Goal: Task Accomplishment & Management: Manage account settings

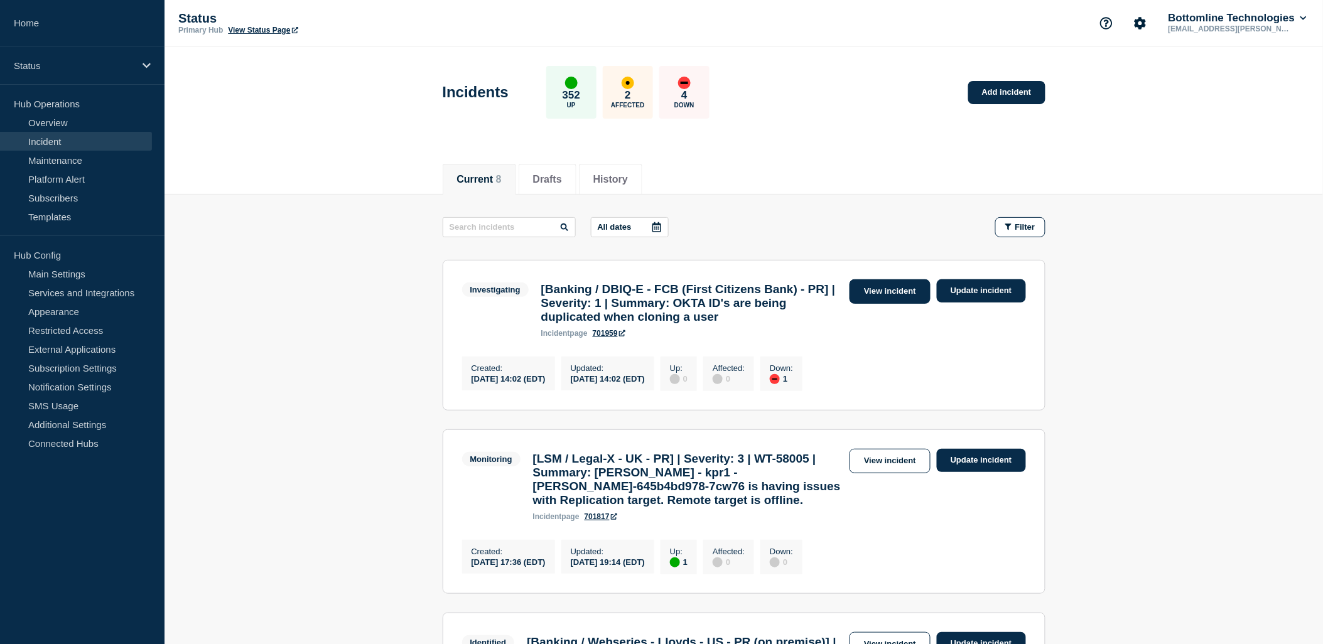
click at [873, 292] on link "View incident" at bounding box center [889, 291] width 81 height 24
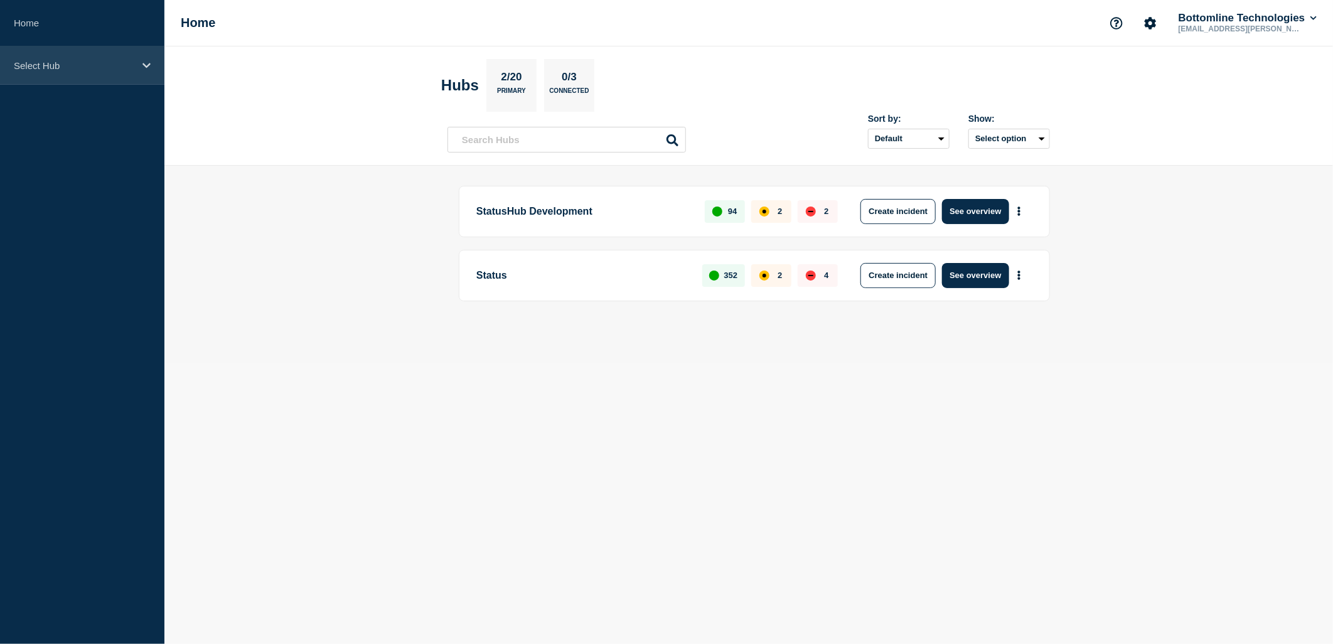
click at [115, 68] on p "Select Hub" at bounding box center [74, 65] width 121 height 11
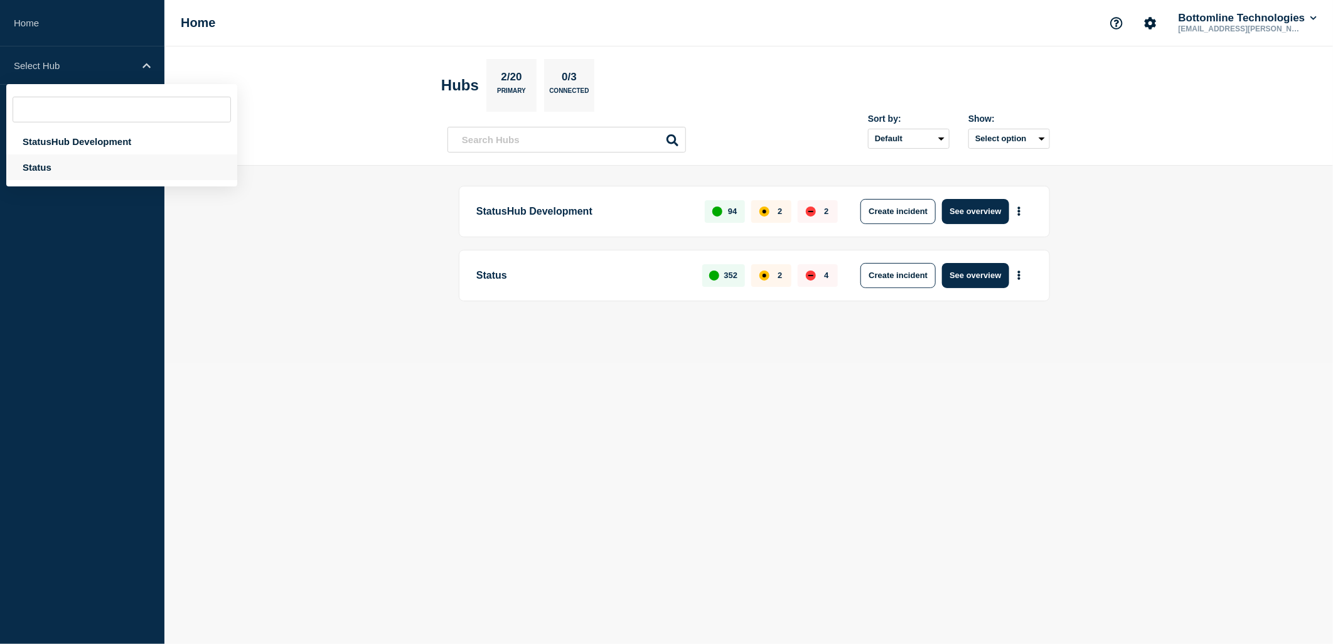
click at [74, 164] on div "Status" at bounding box center [121, 167] width 231 height 26
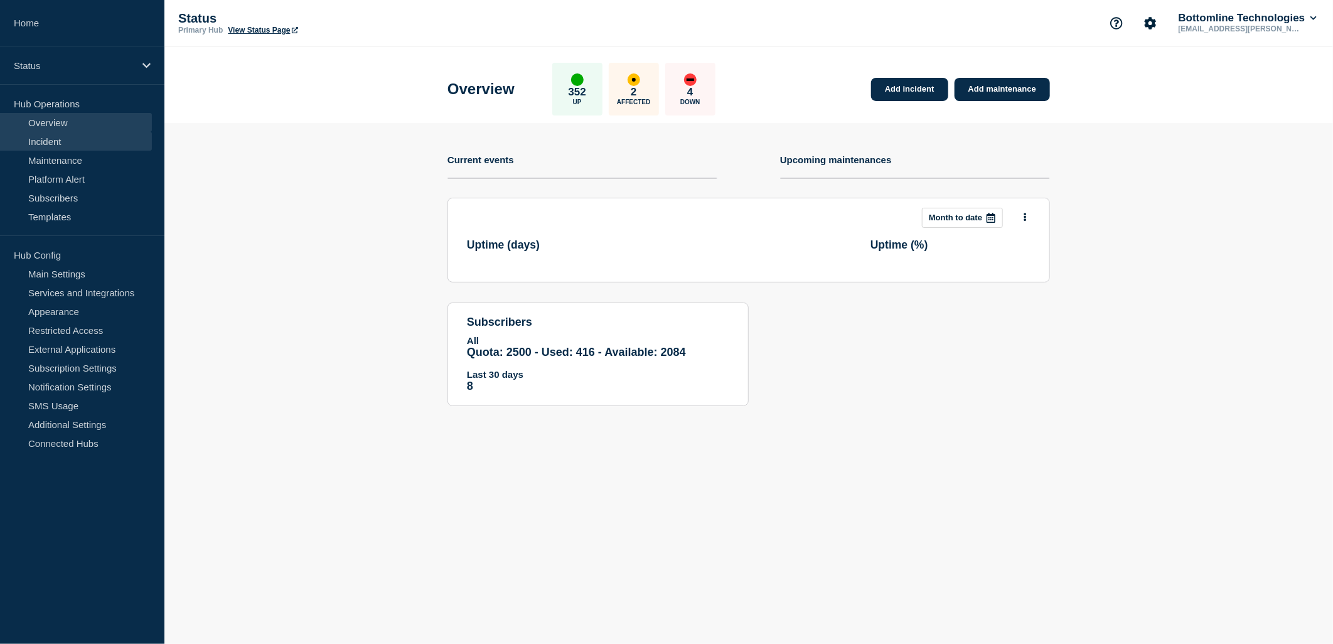
click at [63, 139] on link "Incident" at bounding box center [76, 141] width 152 height 19
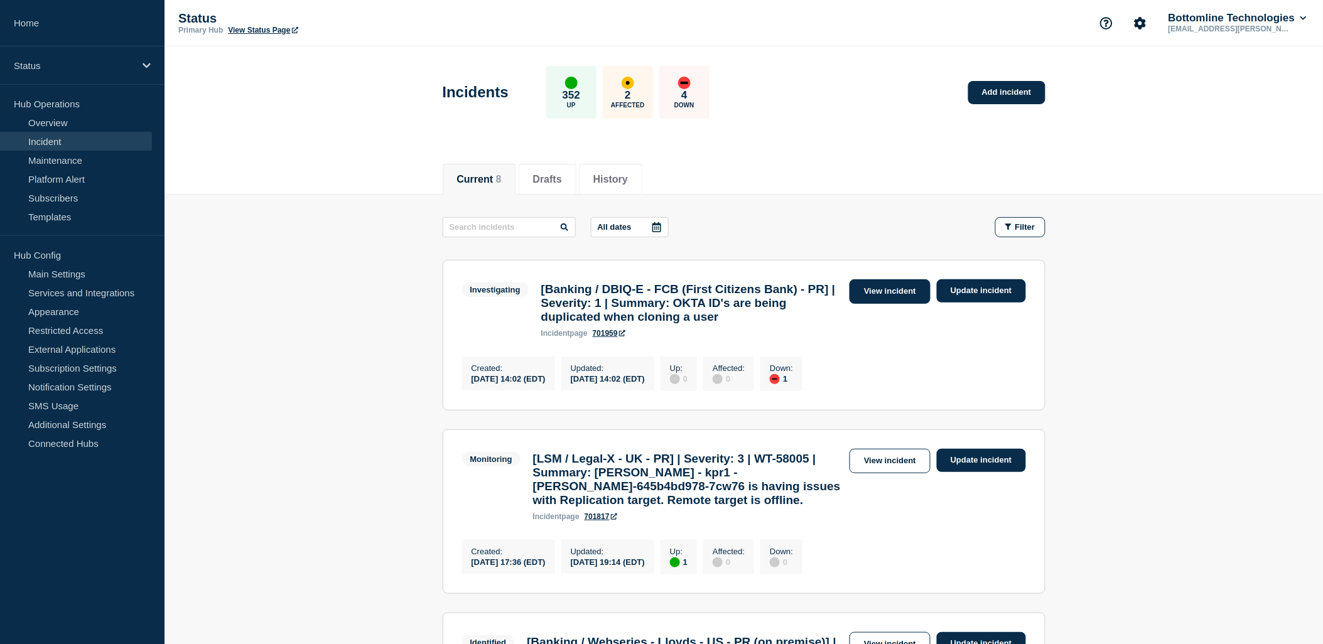
click at [887, 290] on link "View incident" at bounding box center [889, 291] width 81 height 24
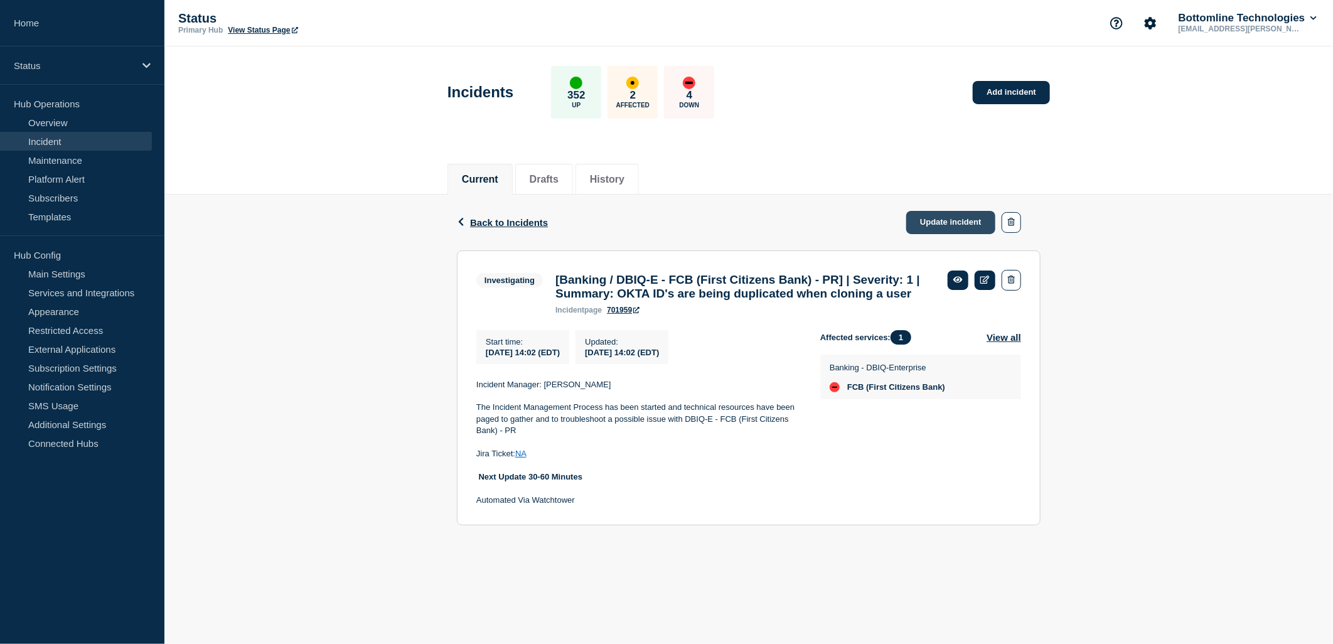
click at [944, 223] on link "Update incident" at bounding box center [950, 222] width 89 height 23
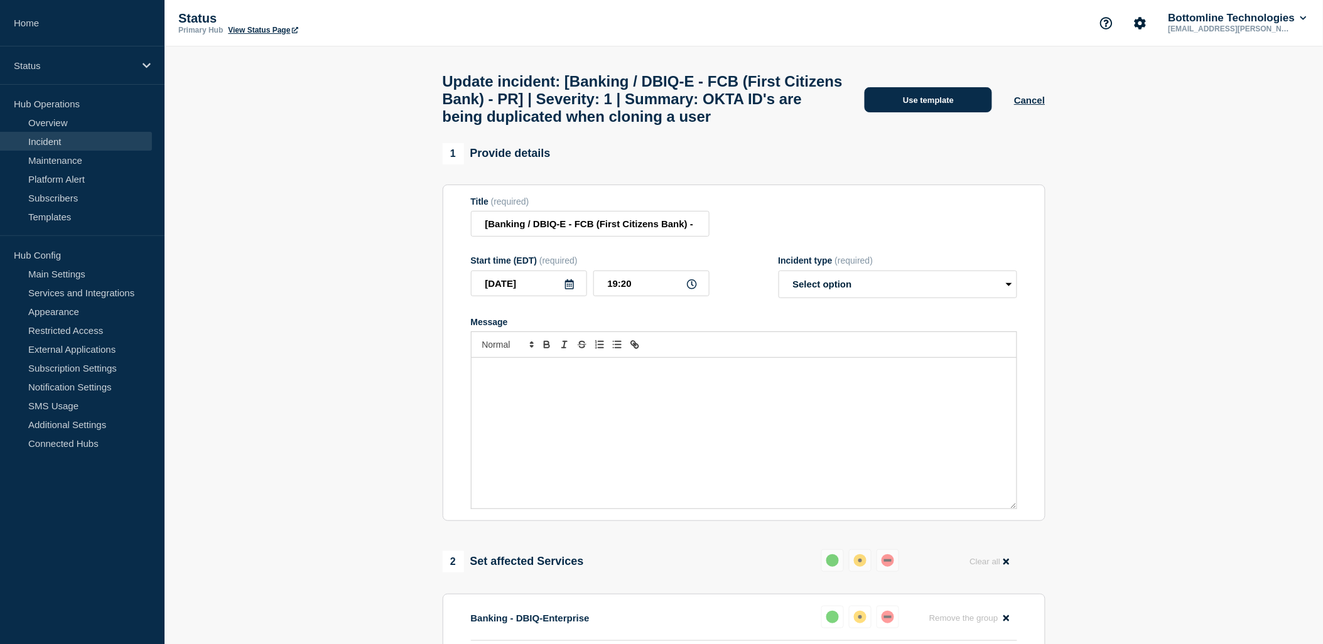
click at [952, 112] on button "Use template" at bounding box center [927, 99] width 127 height 25
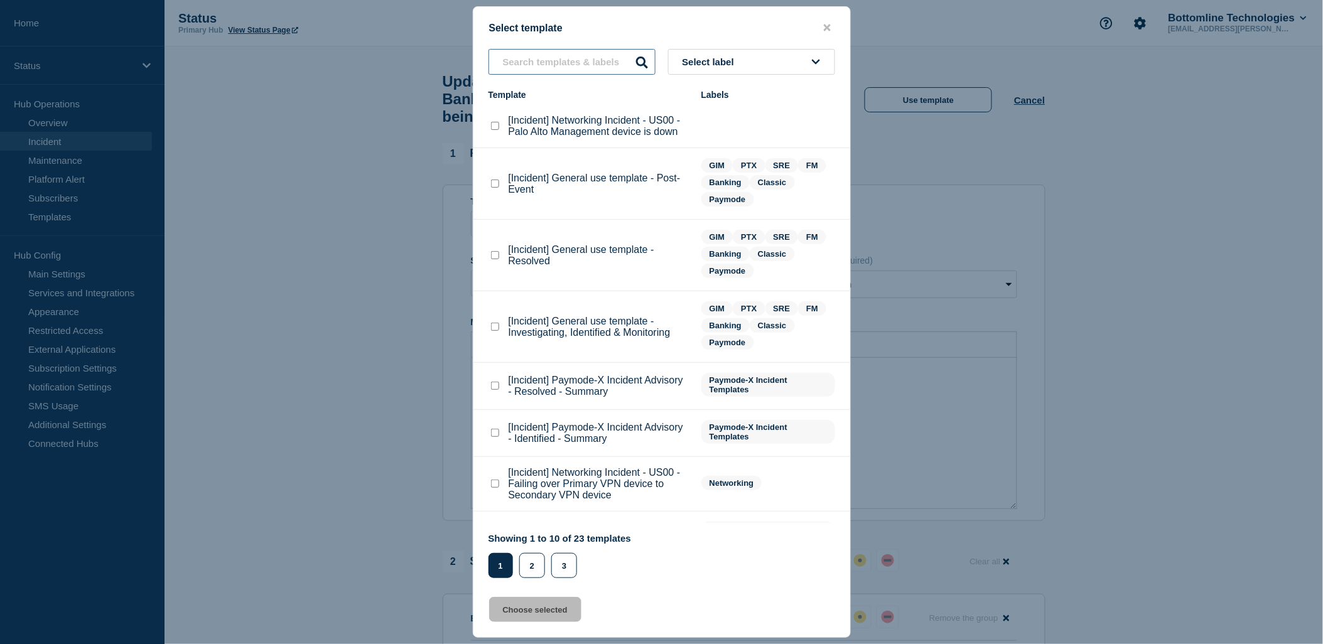
click at [594, 58] on input "text" at bounding box center [571, 62] width 167 height 26
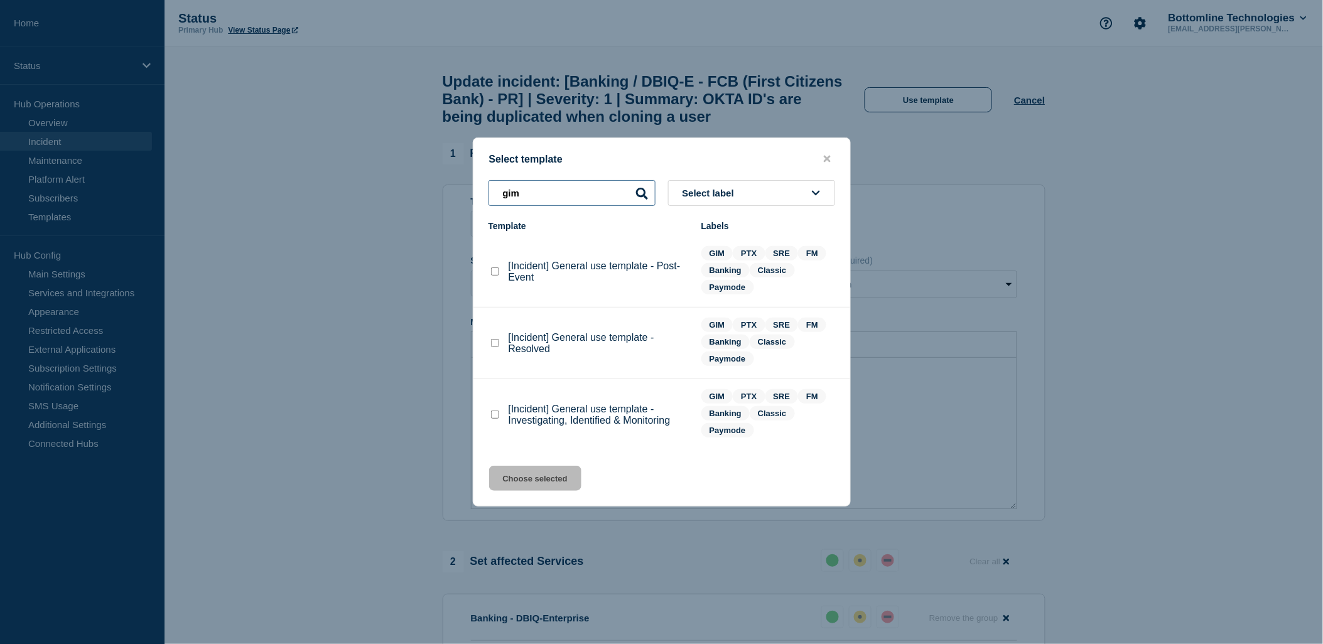
type input "gim"
click at [491, 416] on checkbox"] "[Incident] General use template - Investigating, Identified & Monitoring checkb…" at bounding box center [495, 415] width 8 height 8
checkbox checkbox"] "true"
click at [529, 473] on button "Choose selected" at bounding box center [535, 478] width 92 height 25
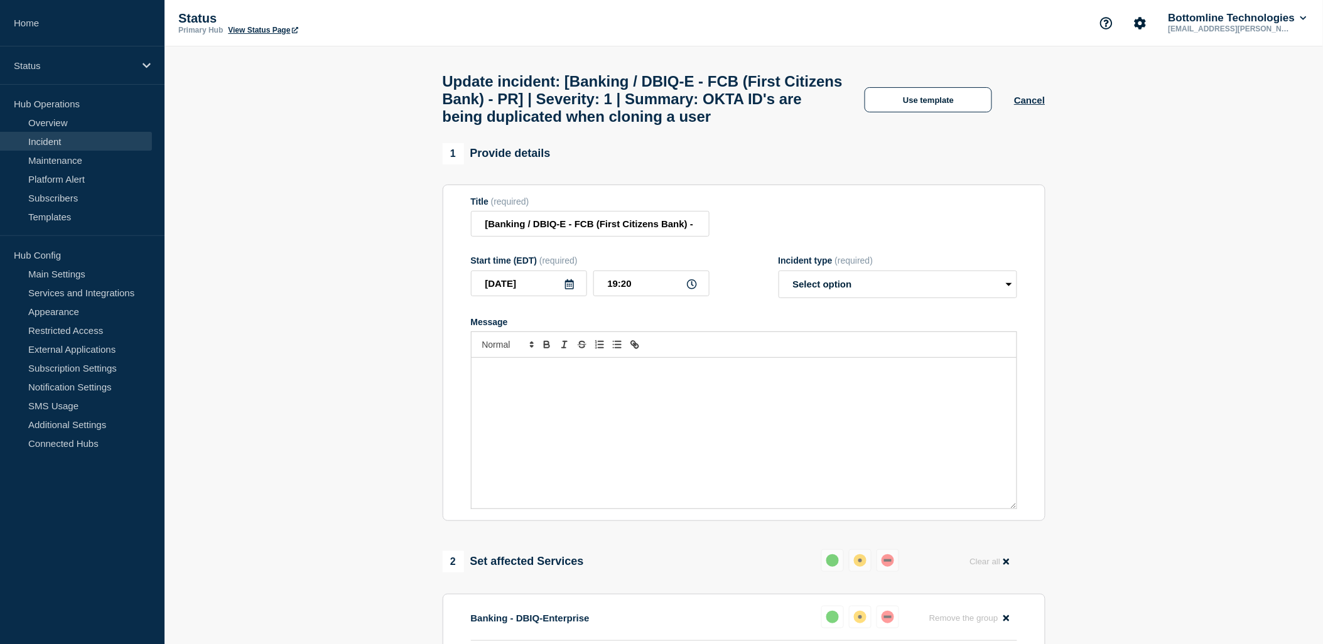
select select "investigating"
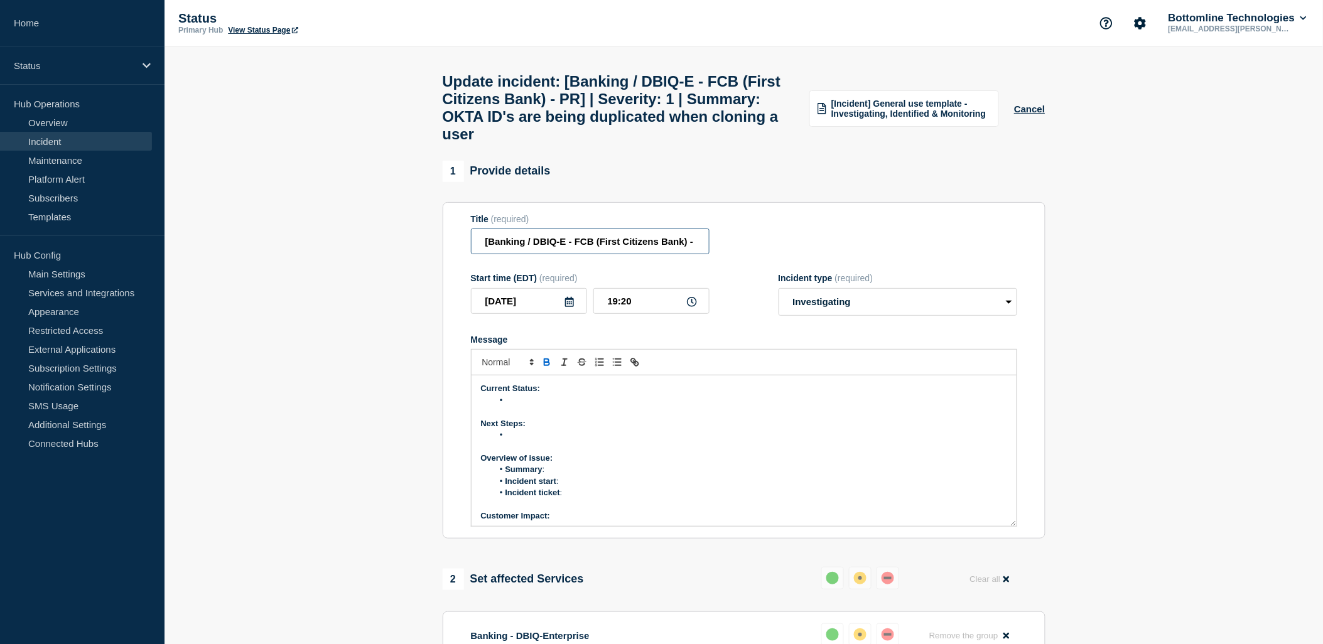
click at [640, 254] on input "[Banking / DBIQ-E - FCB (First Citizens Bank) - PR] | Severity: 1 | Summary: OK…" at bounding box center [590, 241] width 239 height 26
type input "[Banking / DBIQ-E - FCB (First Citizens Bank) - PR] | Severity: 2 | Summary: OK…"
click at [513, 406] on li "Message" at bounding box center [750, 400] width 514 height 11
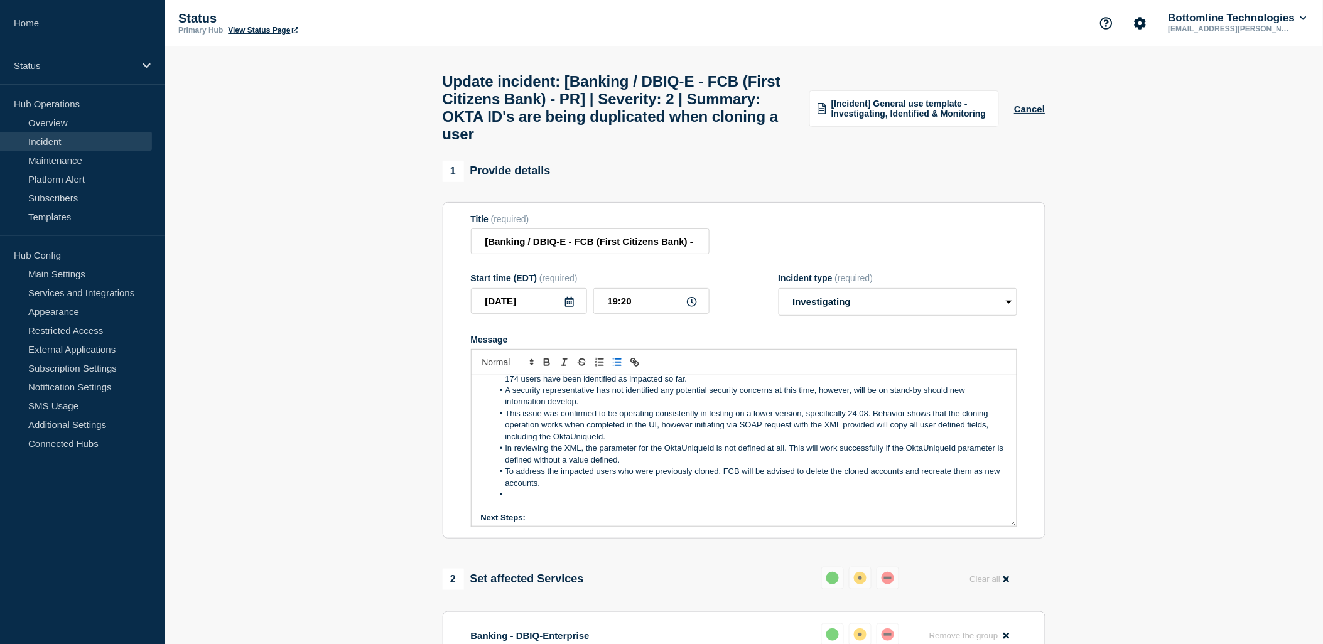
scroll to position [70, 0]
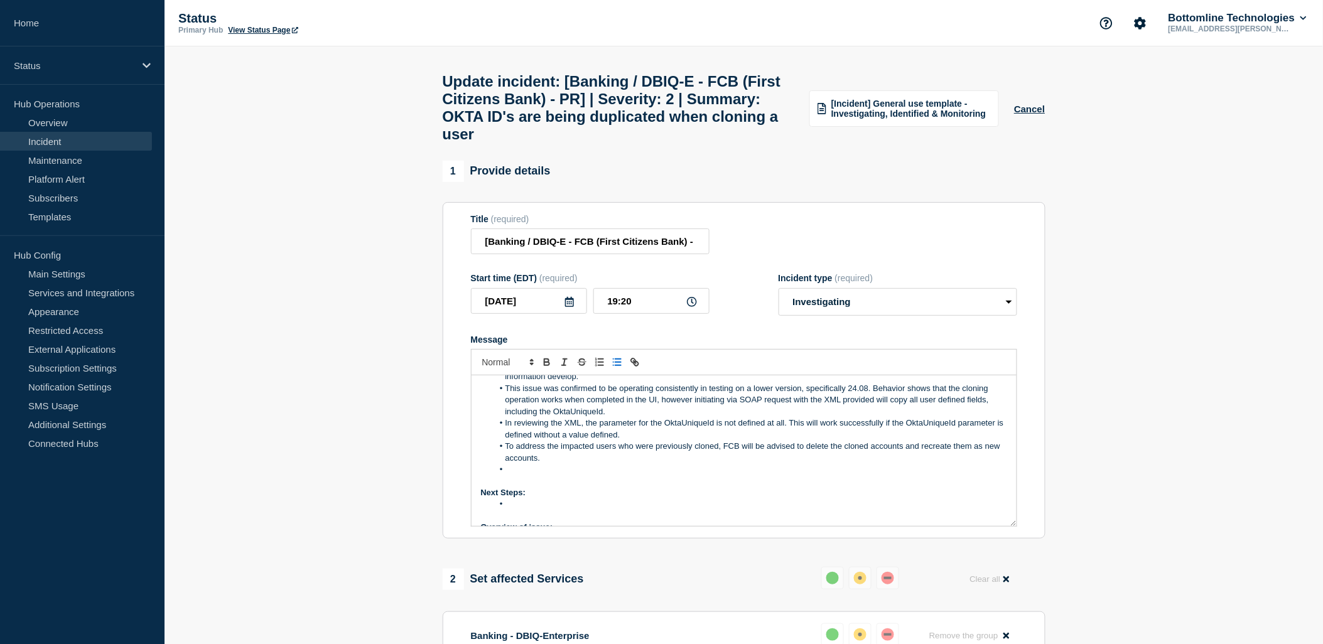
click at [535, 464] on li "To address the impacted users who were previously cloned, FCB will be advised t…" at bounding box center [750, 452] width 514 height 23
drag, startPoint x: 540, startPoint y: 473, endPoint x: 541, endPoint y: 487, distance: 14.5
click at [540, 462] on span "To address the impacted users who were previously cloned, FCB will be advised t…" at bounding box center [753, 451] width 497 height 21
click at [541, 475] on li "Message" at bounding box center [750, 469] width 514 height 11
click at [525, 510] on li "Message" at bounding box center [750, 503] width 514 height 11
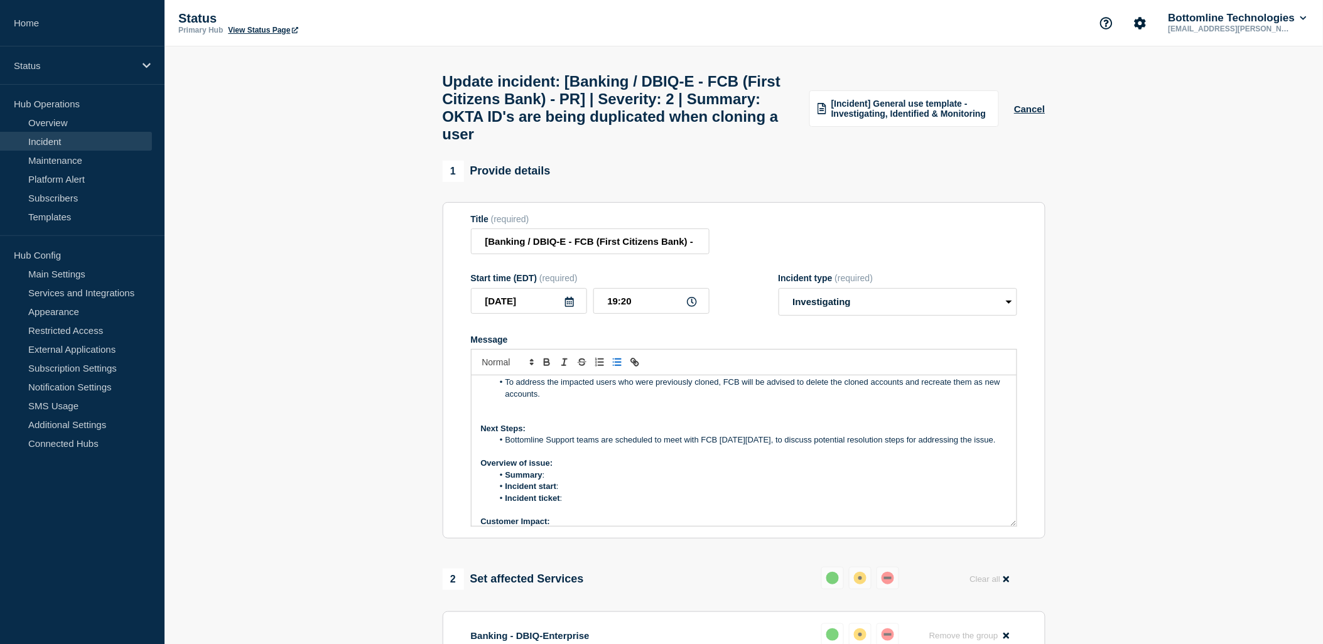
scroll to position [209, 0]
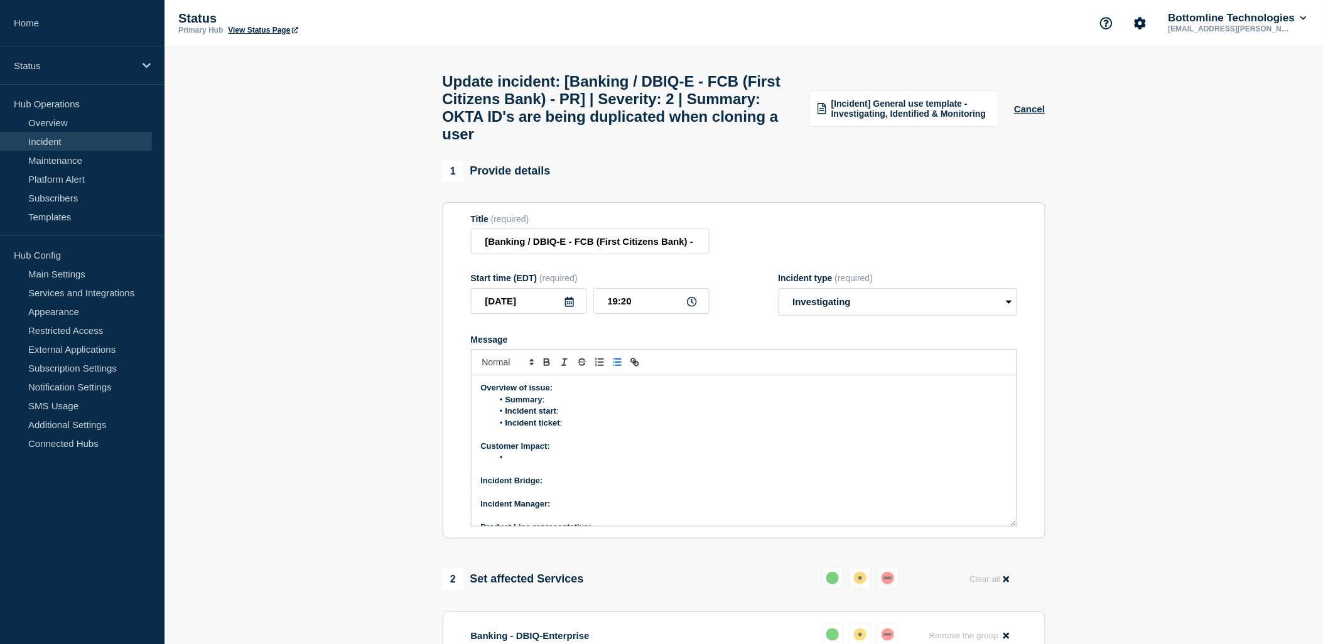
click at [563, 406] on li "Summary :" at bounding box center [750, 399] width 514 height 11
click at [573, 429] on li "Incident ticket :" at bounding box center [750, 422] width 514 height 11
click at [572, 417] on li "Incident start :" at bounding box center [750, 411] width 514 height 11
click at [569, 429] on li "Incident ticket :" at bounding box center [750, 422] width 514 height 11
drag, startPoint x: 679, startPoint y: 449, endPoint x: 563, endPoint y: 451, distance: 115.5
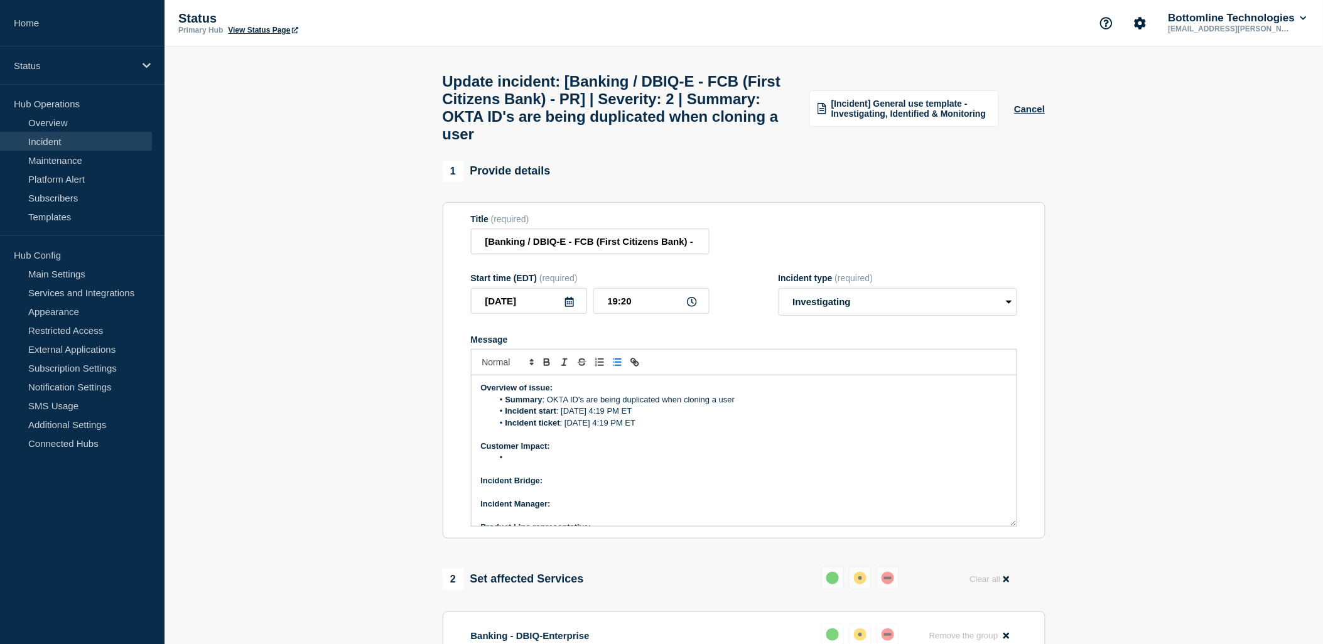
click at [563, 429] on li "Incident ticket : 08/19/2025 @ 4:19 PM ET" at bounding box center [750, 422] width 514 height 11
click at [568, 429] on li "Incident ticket :" at bounding box center [750, 422] width 514 height 11
click at [900, 429] on li "Incident ticket : [WT-58088] First Citizens | Sev2 | OKTA ID's are being duplic…" at bounding box center [750, 422] width 514 height 11
click at [787, 440] on p "Message" at bounding box center [744, 434] width 526 height 11
click at [529, 463] on li "Message" at bounding box center [750, 457] width 514 height 11
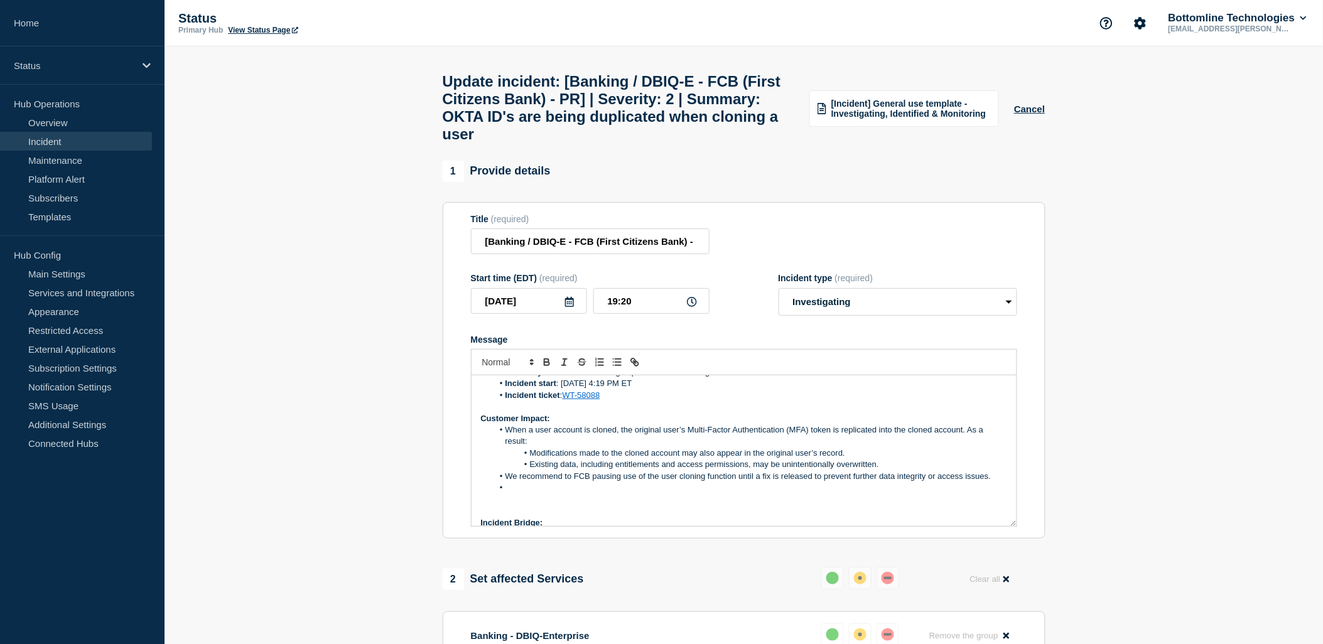
scroll to position [249, 0]
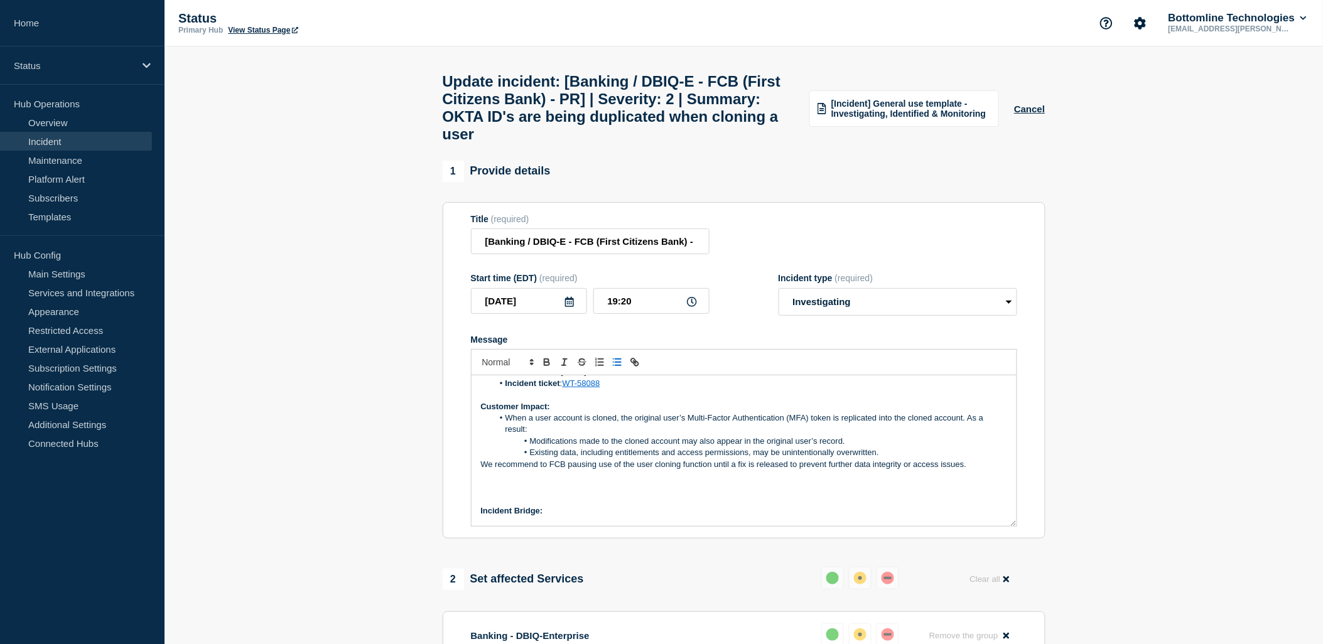
click at [481, 469] on span "We recommend to FCB pausing use of the user cloning function until a fix is rel…" at bounding box center [724, 463] width 486 height 9
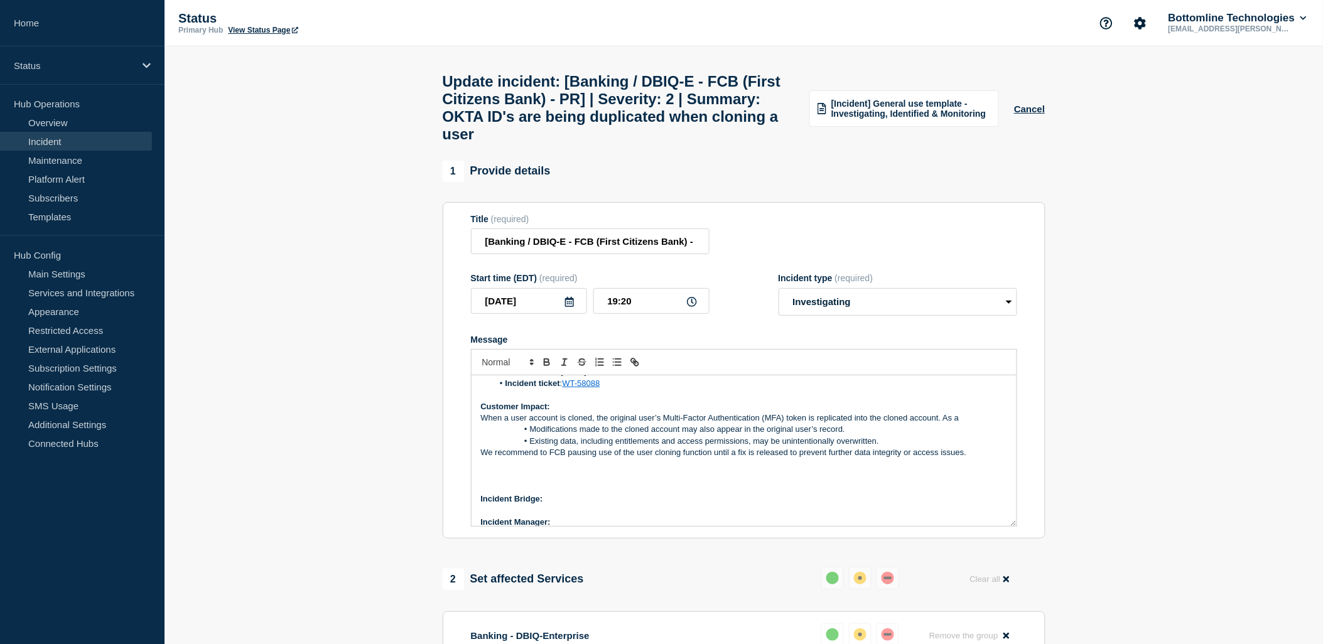
drag, startPoint x: 989, startPoint y: 452, endPoint x: 1045, endPoint y: 481, distance: 62.3
click at [989, 435] on li "Modifications made to the cloned account may also appear in the original user’s…" at bounding box center [750, 429] width 514 height 11
click at [478, 450] on div "Current Status: FCB is Code Ace Our Level 2 team has identified an issue in the…" at bounding box center [743, 450] width 545 height 151
drag, startPoint x: 999, startPoint y: 443, endPoint x: 502, endPoint y: 446, distance: 497.2
click at [502, 422] on span "When a user account is cloned, the original user’s Multi-Factor Authentication …" at bounding box center [723, 417] width 485 height 9
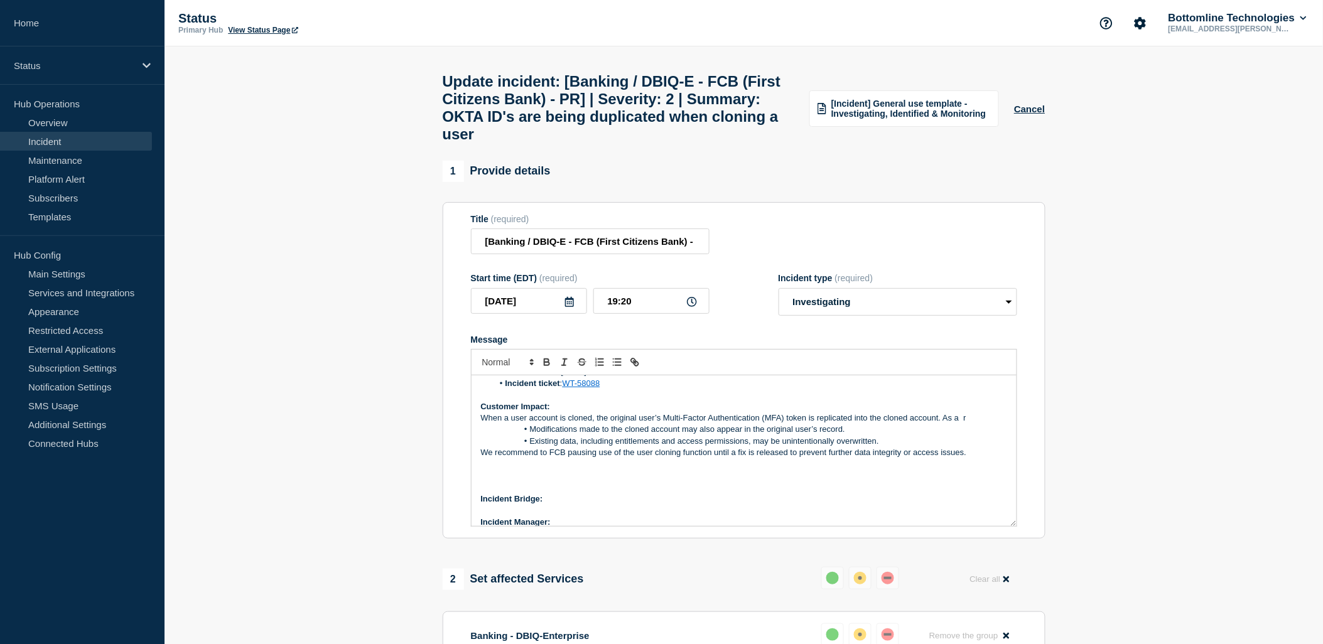
click at [498, 422] on span "When a user account is cloned, the original user’s Multi-Factor Authentication …" at bounding box center [723, 417] width 485 height 9
click at [501, 422] on span "When a user account is cloned, the original user’s Multi-Factor Authentication …" at bounding box center [723, 417] width 485 height 9
drag, startPoint x: 501, startPoint y: 440, endPoint x: 548, endPoint y: 423, distance: 50.0
click at [522, 422] on span "When a user account is cloned, the original user’s Multi-Factor Authentication …" at bounding box center [732, 417] width 503 height 9
click at [613, 362] on line "Toggle bulleted list" at bounding box center [613, 362] width 0 height 0
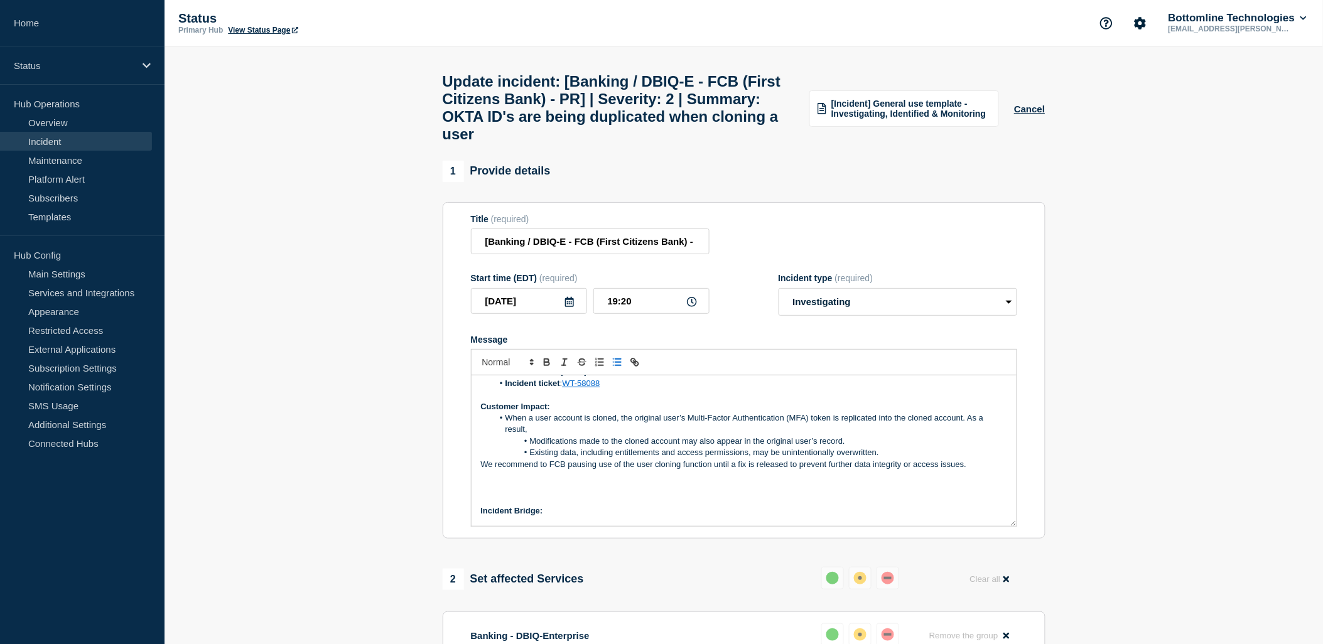
click at [504, 436] on li "When a user account is cloned, the original user’s Multi-Factor Authentication …" at bounding box center [750, 423] width 514 height 23
click at [507, 434] on span "When a user account is cloned, the original user’s Multi-Factor Authentication …" at bounding box center [748, 423] width 487 height 21
drag, startPoint x: 883, startPoint y: 476, endPoint x: 562, endPoint y: 431, distance: 323.9
click at [553, 459] on ol "When a user account is cloned, the original user’s Multi-Factor Authentication …" at bounding box center [744, 435] width 526 height 46
click at [612, 368] on icon "Toggle bulleted list" at bounding box center [616, 362] width 11 height 11
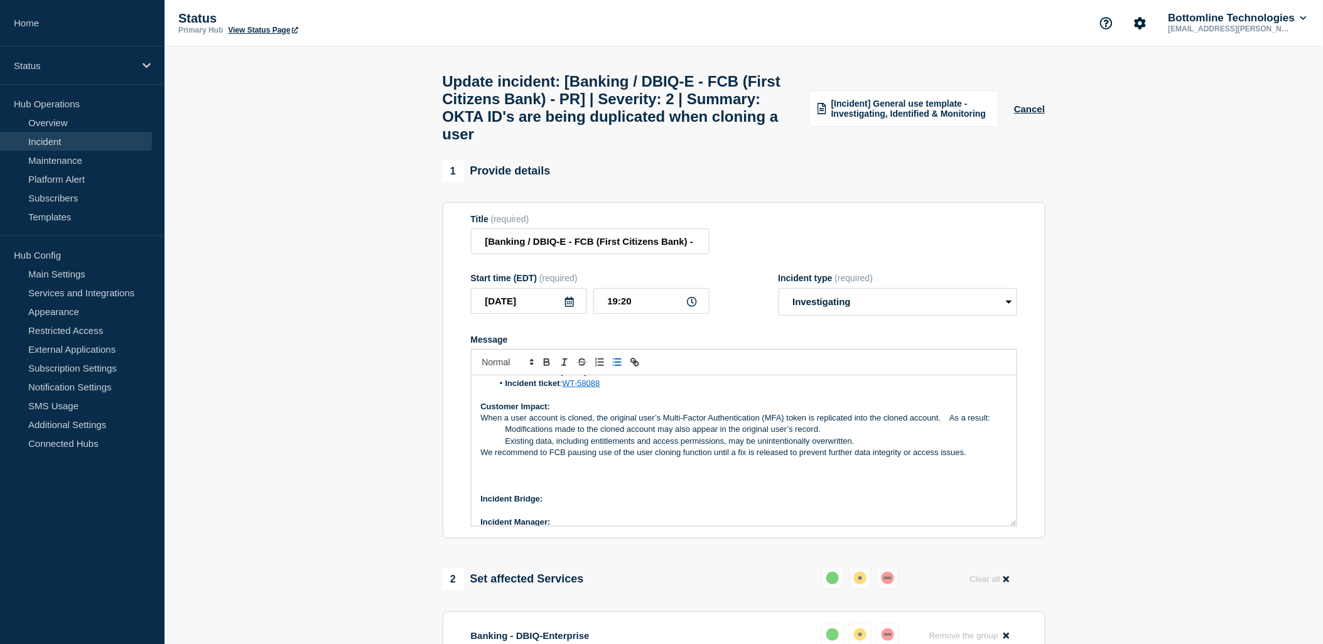
click at [612, 368] on icon "Toggle bulleted list" at bounding box center [616, 362] width 11 height 11
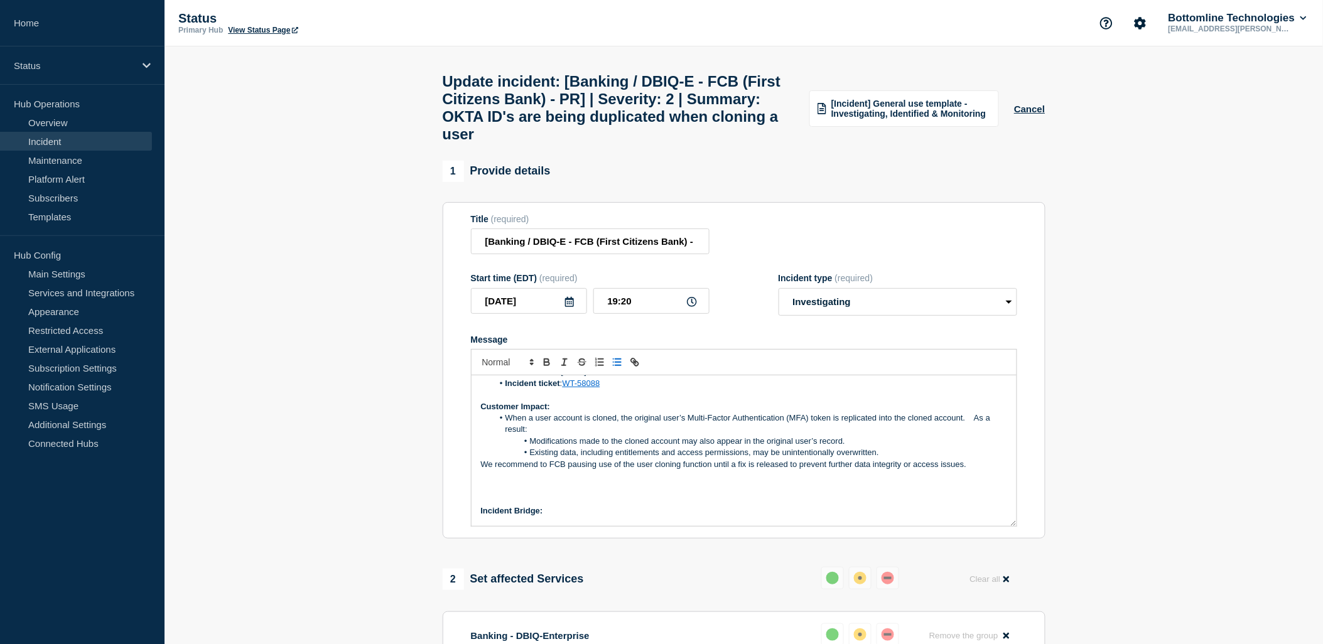
drag, startPoint x: 986, startPoint y: 490, endPoint x: 500, endPoint y: 499, distance: 485.3
click at [501, 470] on p "We recommend to FCB pausing use of the user cloning function until a fix is rel…" at bounding box center [744, 464] width 526 height 11
click at [613, 368] on icon "Toggle bulleted list" at bounding box center [616, 362] width 11 height 11
click at [522, 469] on span "We recommend to FCB pausing use of the user cloning function until a fix is rel…" at bounding box center [748, 463] width 486 height 9
drag, startPoint x: 524, startPoint y: 456, endPoint x: 507, endPoint y: 446, distance: 19.9
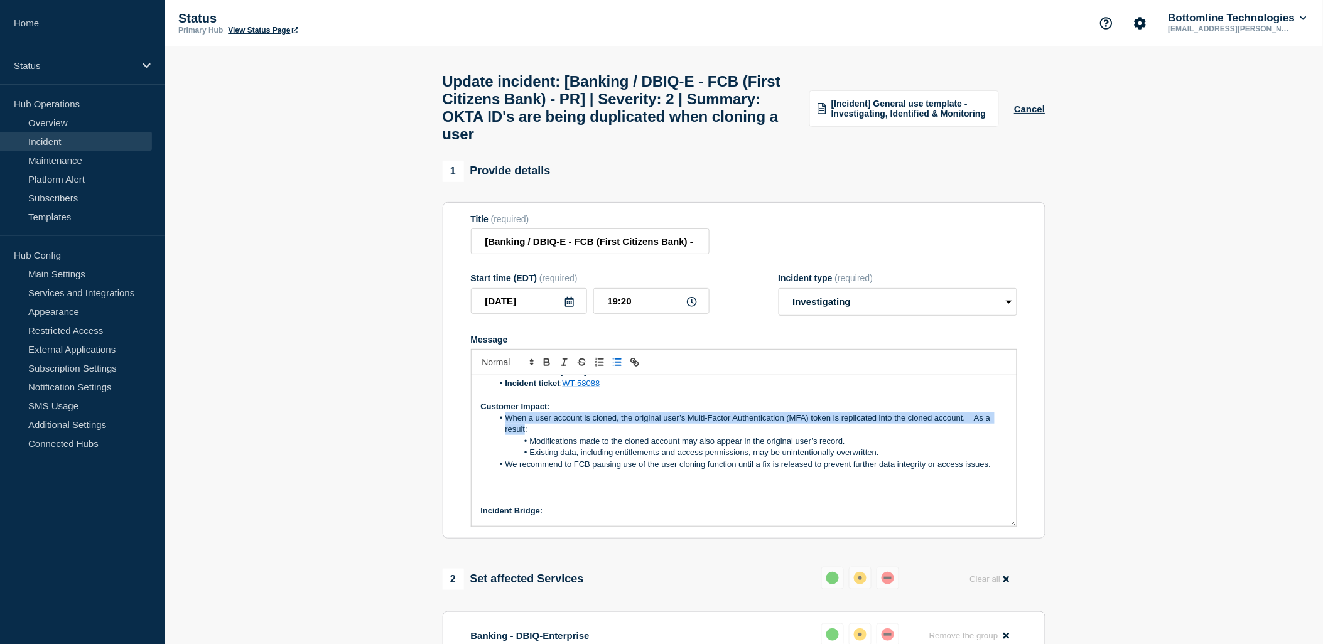
click at [507, 434] on span "When a user account is cloned, the original user’s Multi-Factor Authentication …" at bounding box center [748, 423] width 487 height 21
click at [614, 368] on icon "Toggle bulleted list" at bounding box center [616, 362] width 11 height 11
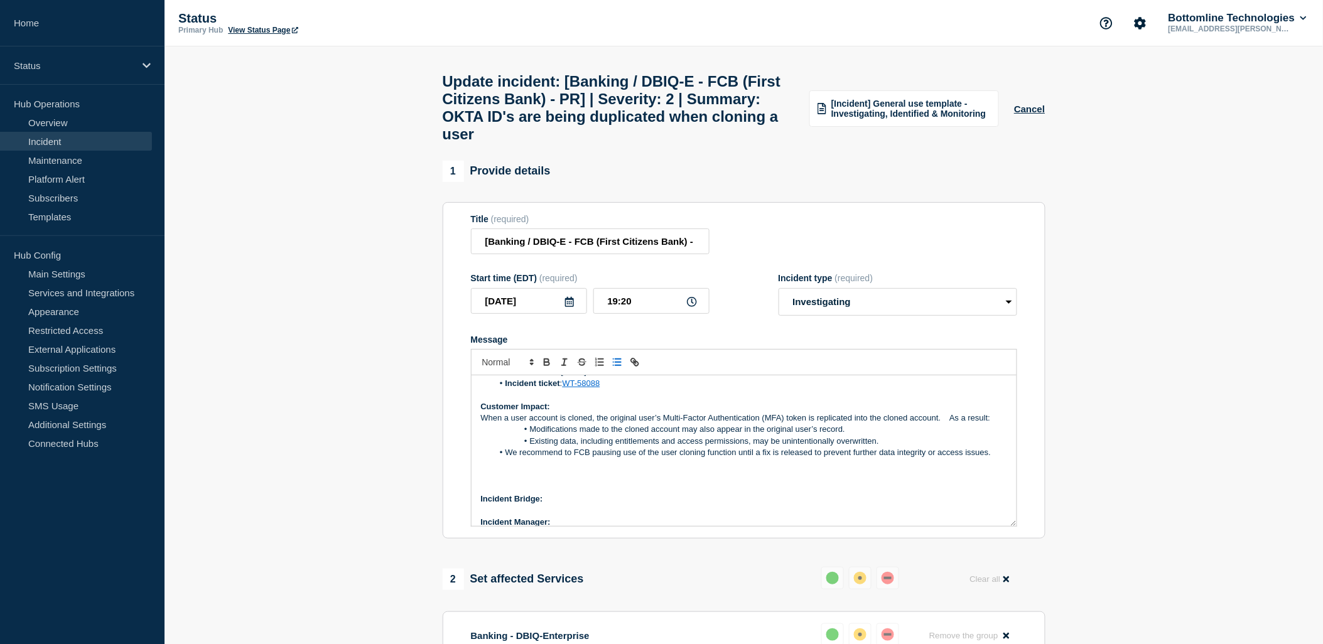
click at [614, 368] on icon "Toggle bulleted list" at bounding box center [616, 362] width 11 height 11
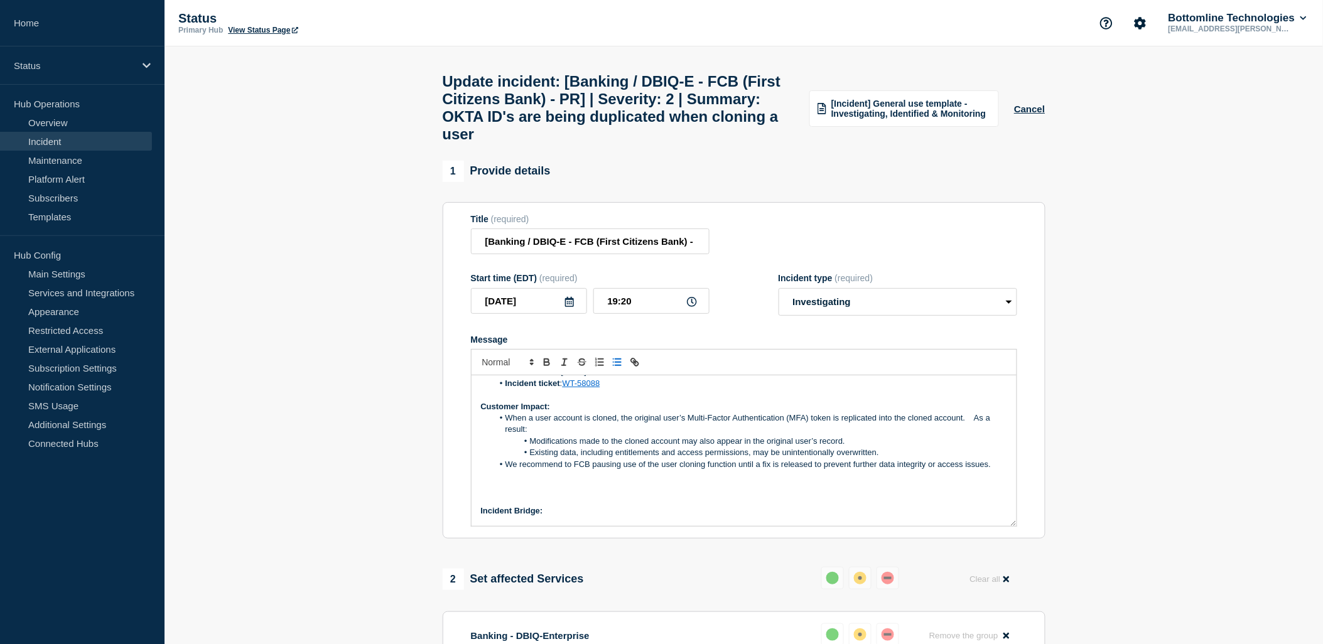
click at [614, 469] on span "We recommend to FCB pausing use of the user cloning function until a fix is rel…" at bounding box center [748, 463] width 486 height 9
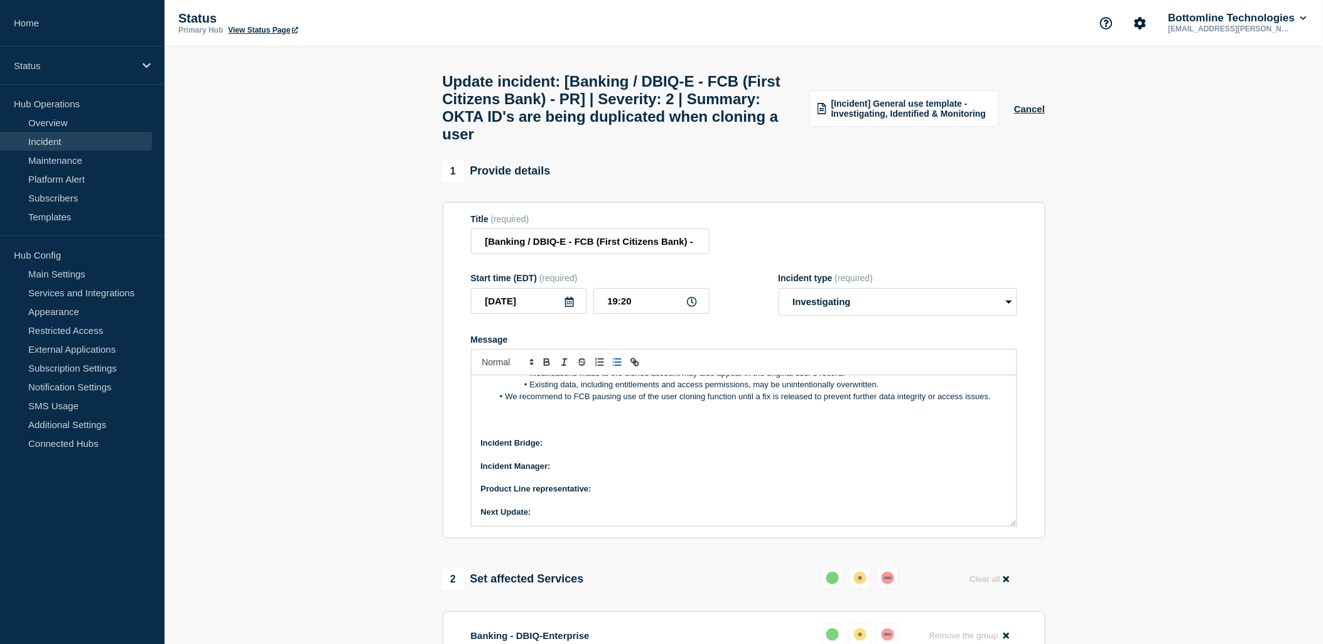
scroll to position [328, 0]
drag, startPoint x: 557, startPoint y: 457, endPoint x: 480, endPoint y: 460, distance: 76.6
click at [481, 449] on p "Incident Bridge:" at bounding box center [744, 443] width 526 height 11
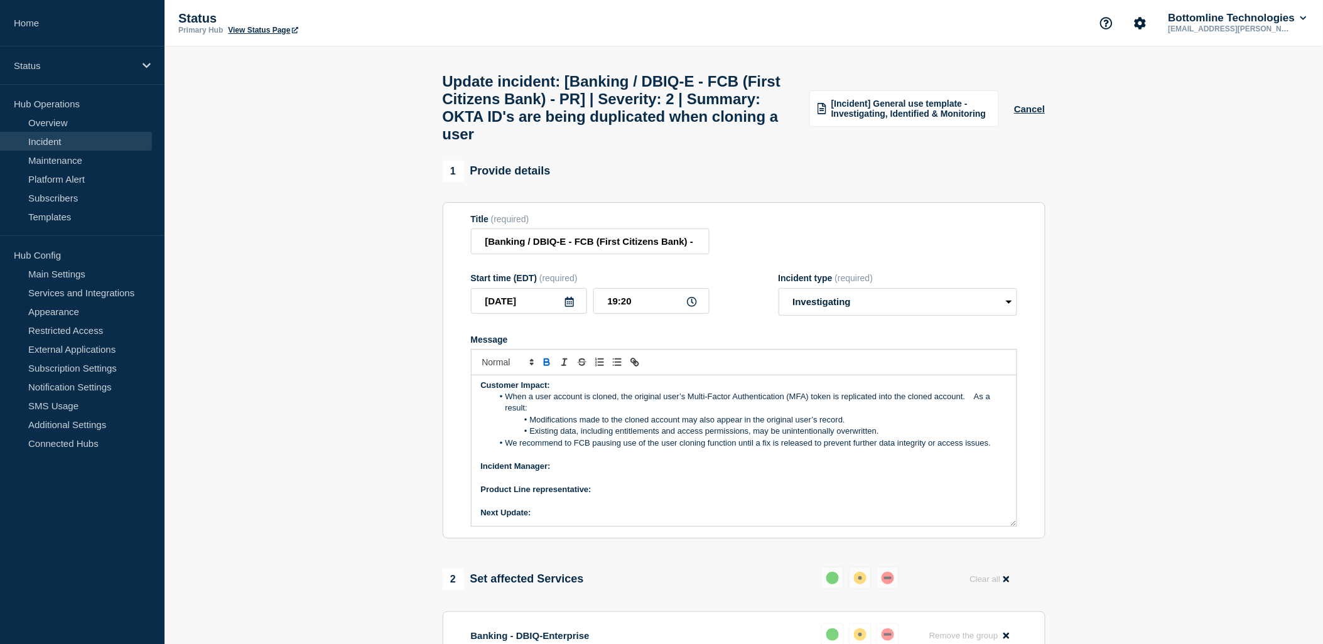
scroll to position [281, 0]
click at [544, 368] on icon "Toggle bold text" at bounding box center [546, 362] width 11 height 11
click at [613, 495] on p "Product Line representative:" at bounding box center [744, 489] width 526 height 11
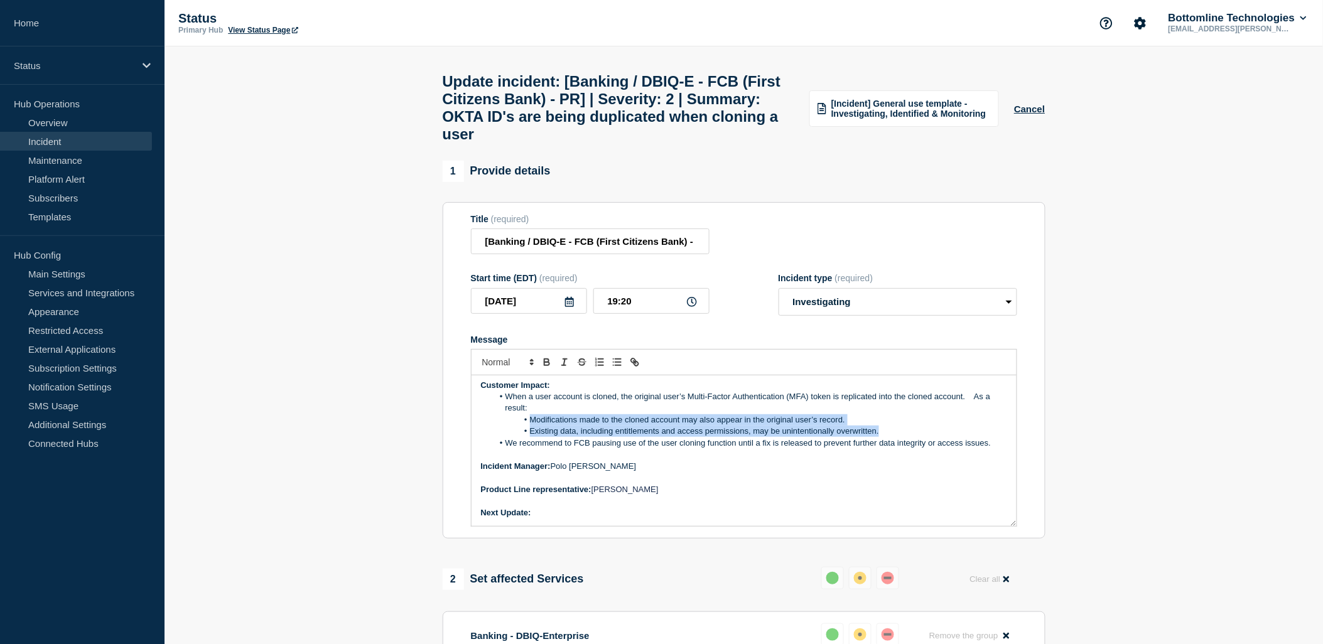
drag, startPoint x: 530, startPoint y: 431, endPoint x: 852, endPoint y: 419, distance: 322.2
click at [884, 426] on li "Modifications made to the cloned account may also appear in the original user’s…" at bounding box center [750, 419] width 514 height 11
click at [615, 368] on icon "Toggle bulleted list" at bounding box center [616, 362] width 11 height 11
click at [706, 483] on p "Message" at bounding box center [744, 477] width 526 height 11
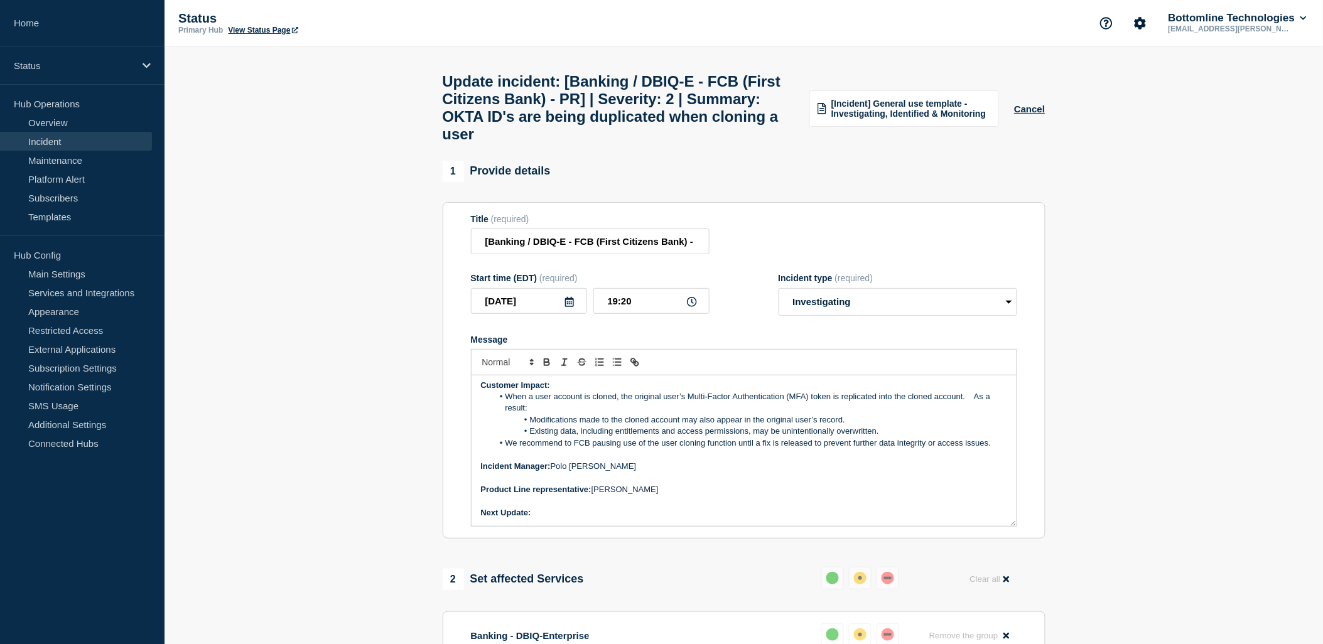
click at [542, 518] on p "Next Update:" at bounding box center [744, 512] width 526 height 11
click at [547, 365] on icon "Toggle bold text" at bounding box center [546, 363] width 5 height 3
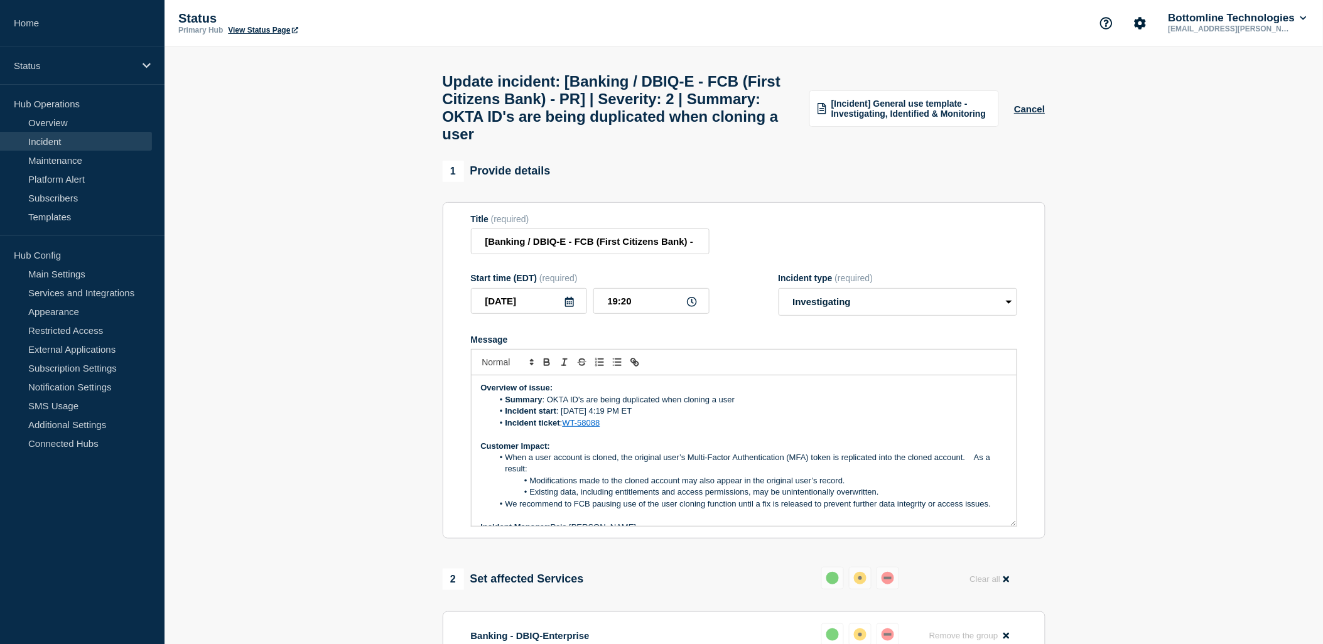
scroll to position [139, 0]
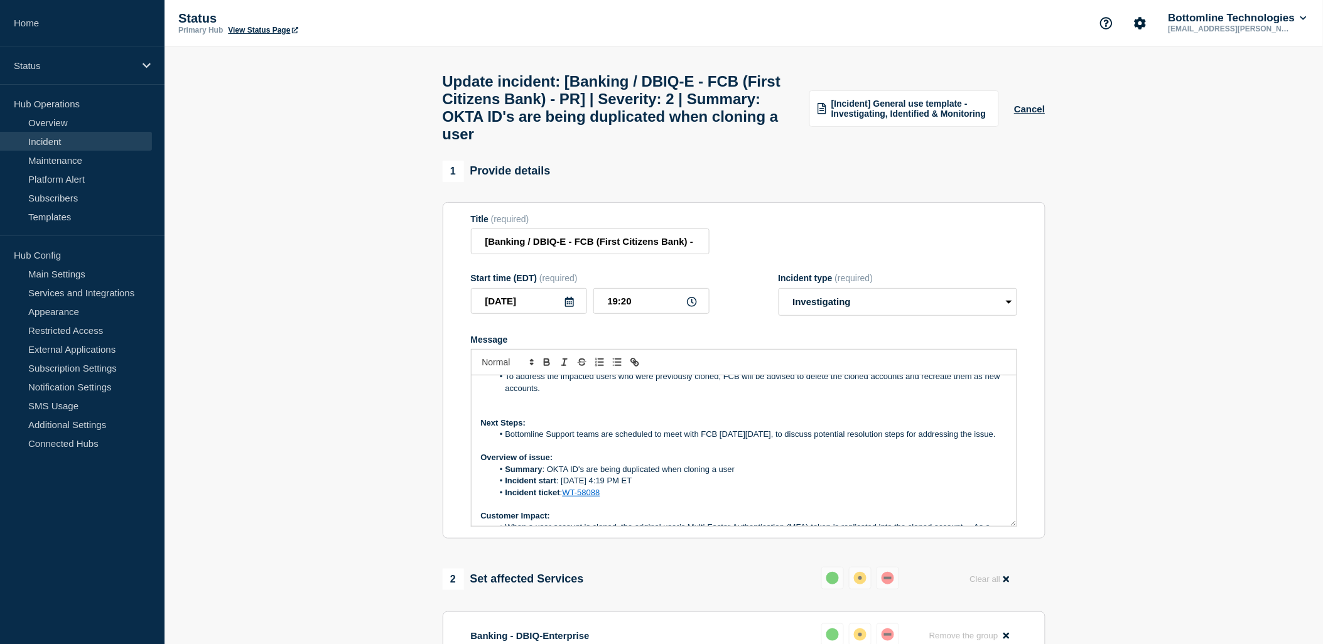
click at [801, 440] on li "Bottomline Support teams are scheduled to meet with FCB on Thursday, August 20,…" at bounding box center [750, 434] width 514 height 11
click at [802, 440] on li "Bottomline Support teams are scheduled to meet with FCB on Thursday, August 20,…" at bounding box center [750, 434] width 514 height 11
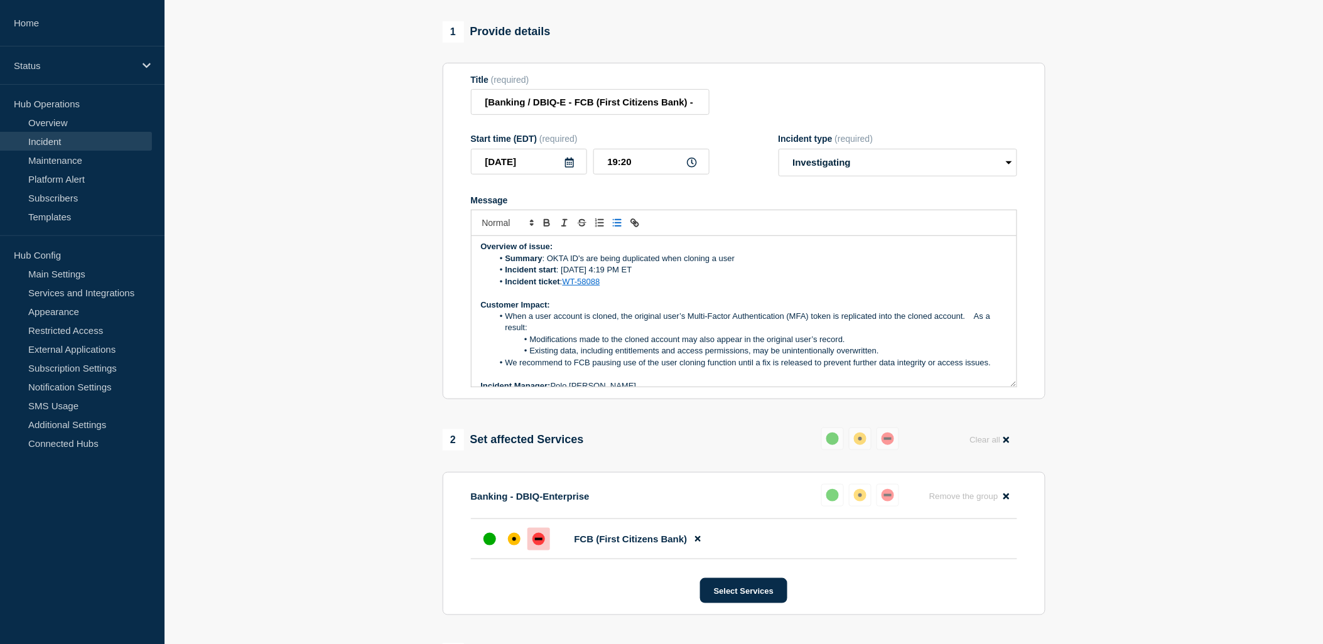
scroll to position [2, 0]
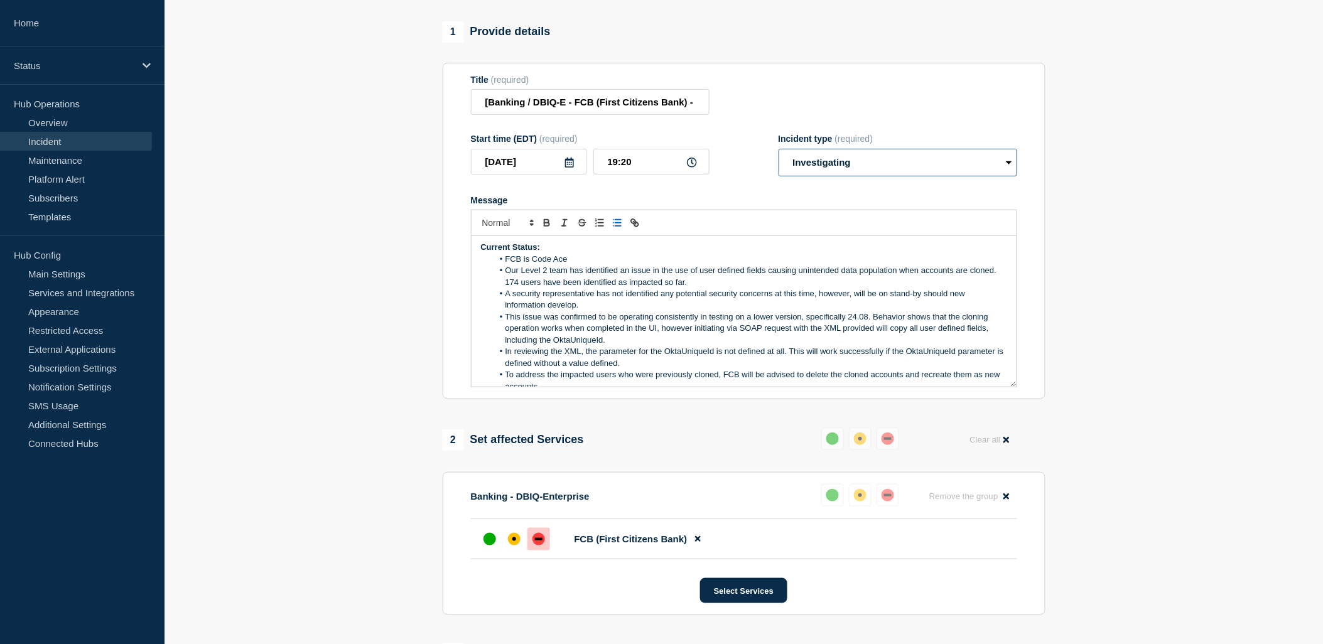
click at [890, 176] on select "Select option Investigating Identified Monitoring Resolved" at bounding box center [897, 163] width 239 height 28
select select "identified"
click at [778, 164] on select "Select option Investigating Identified Monitoring Resolved" at bounding box center [897, 163] width 239 height 28
click at [655, 203] on form "Title (required) [Banking / DBIQ-E - FCB (First Citizens Bank) - PR] | Severity…" at bounding box center [744, 231] width 546 height 313
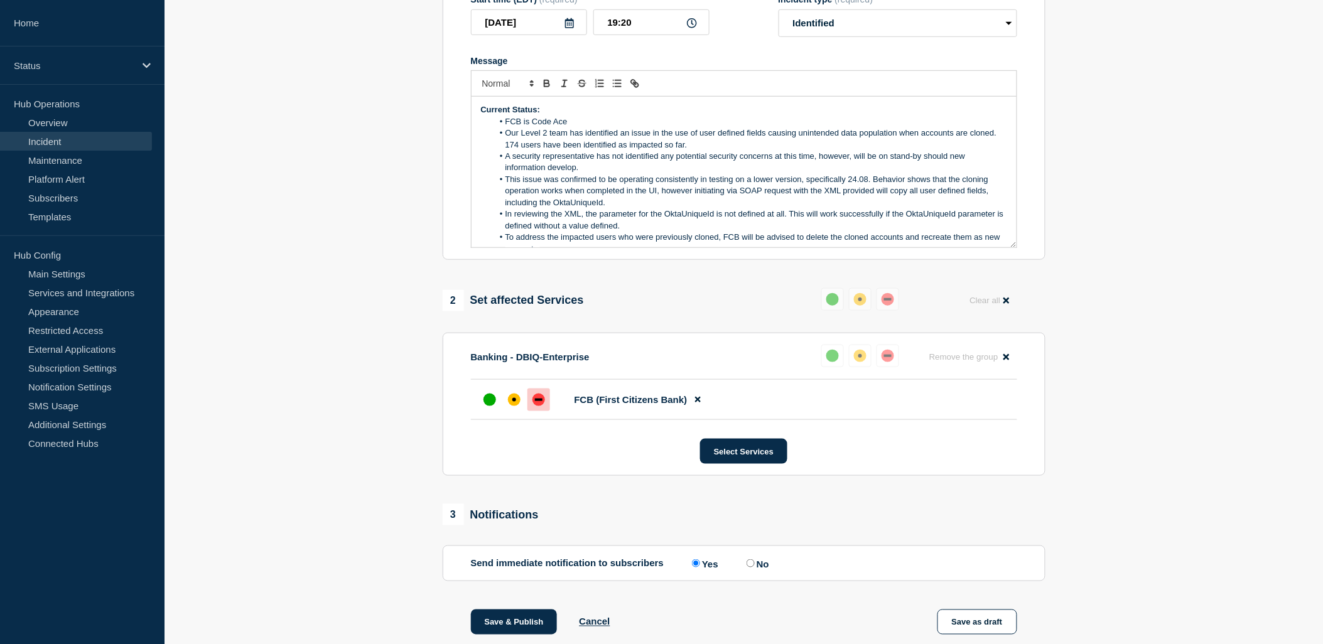
scroll to position [281, 0]
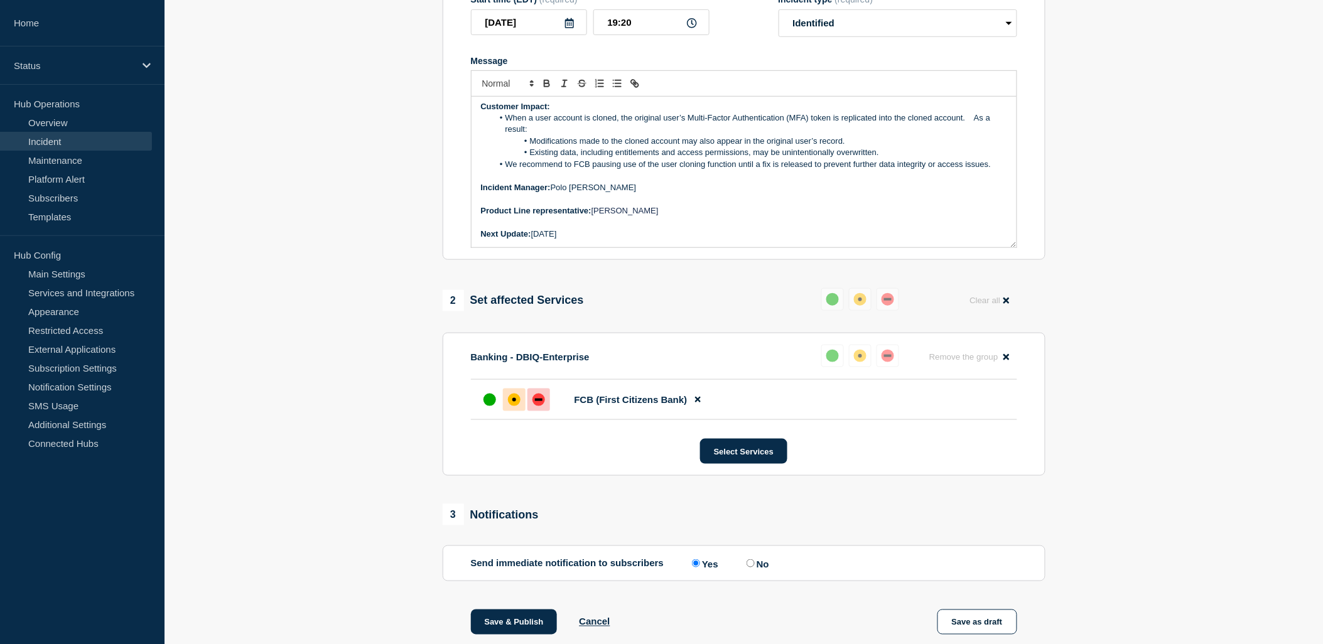
click at [515, 402] on div "affected" at bounding box center [514, 400] width 4 height 4
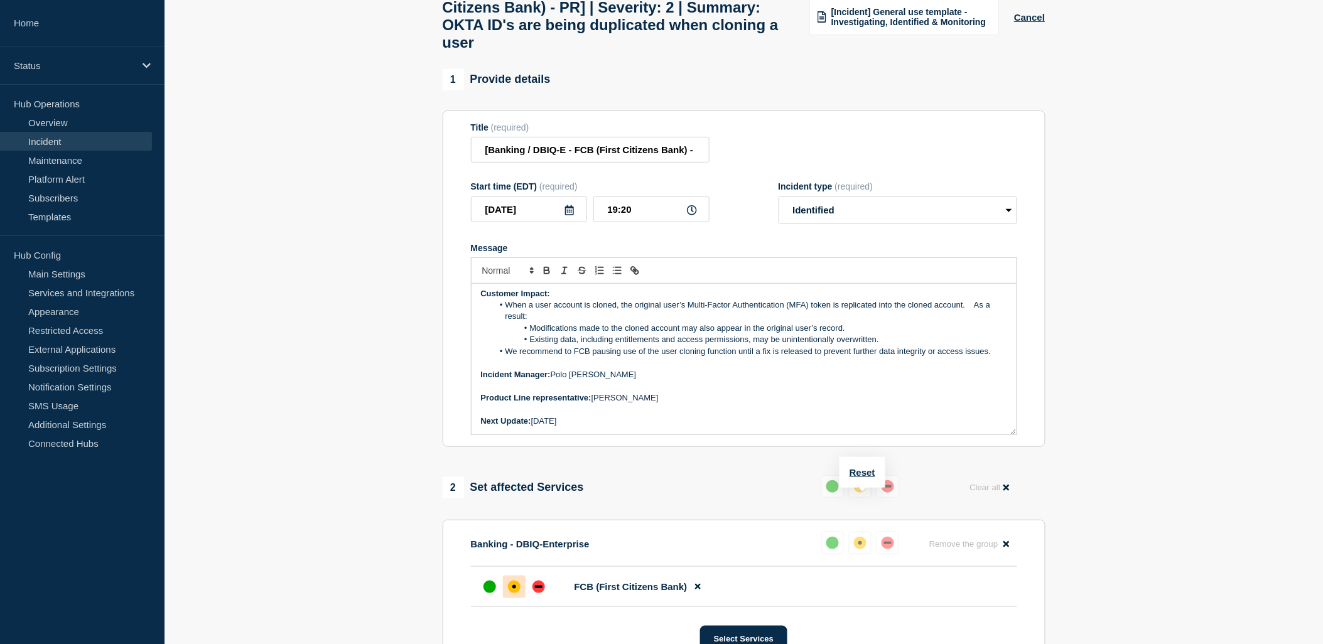
scroll to position [371, 0]
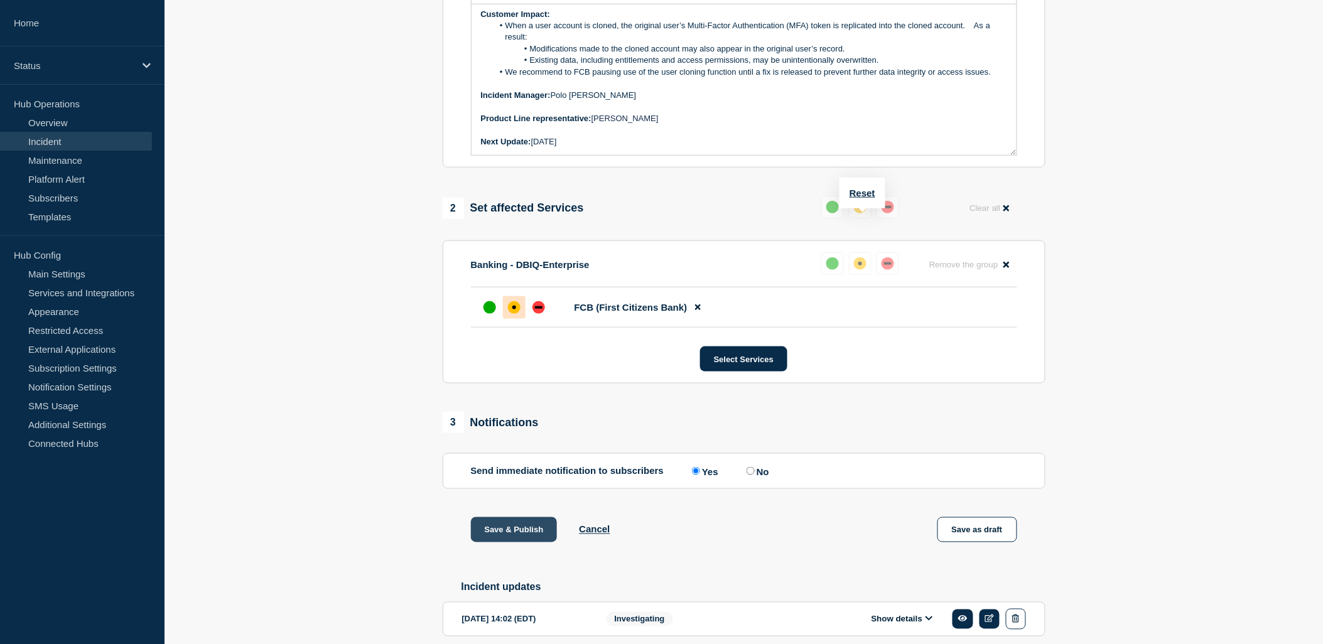
click at [517, 542] on button "Save & Publish" at bounding box center [514, 529] width 87 height 25
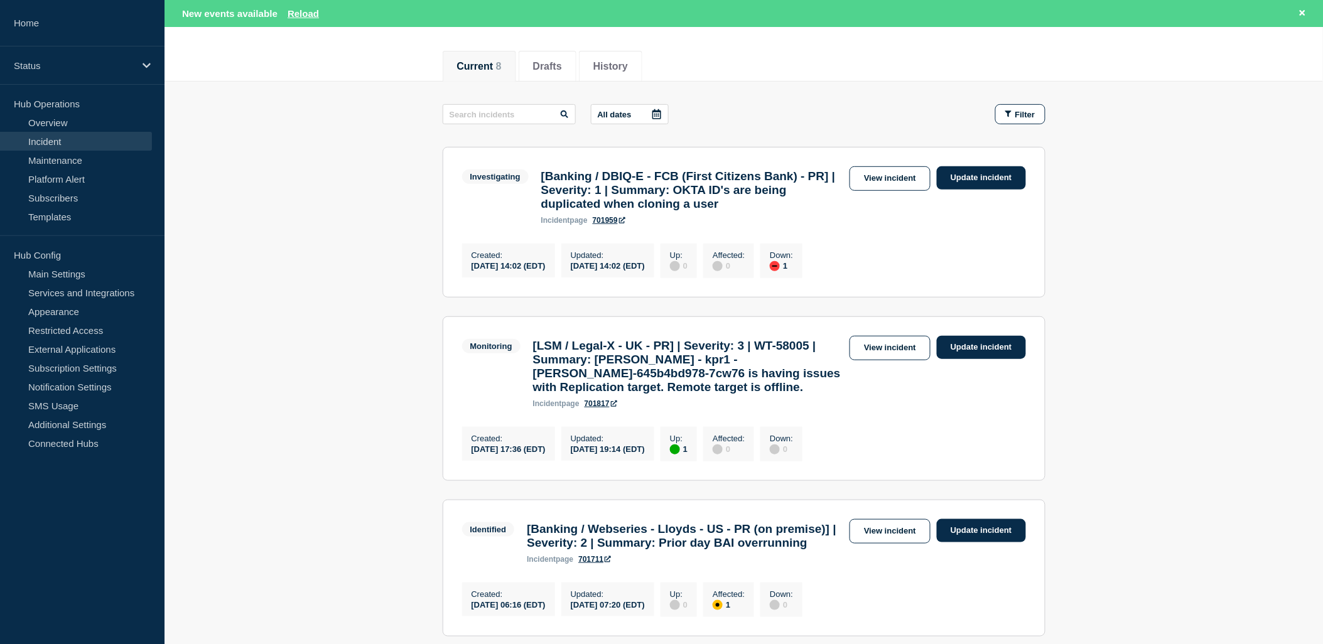
scroll to position [70, 0]
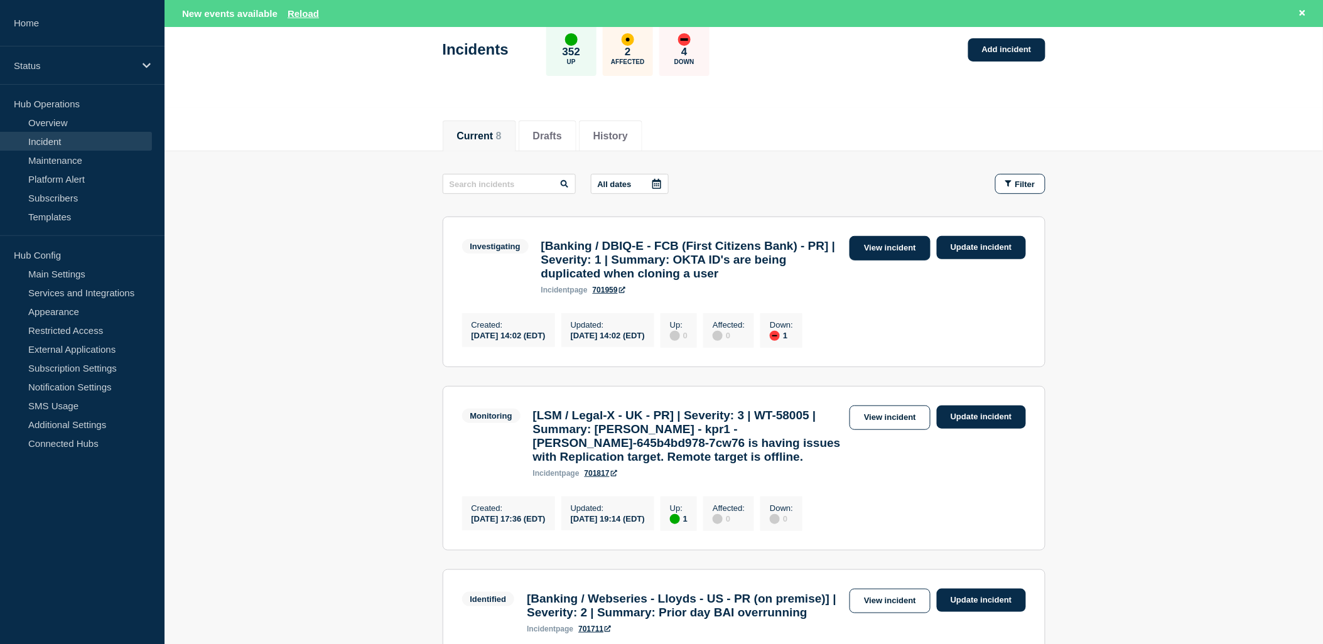
click at [879, 242] on link "View incident" at bounding box center [889, 248] width 81 height 24
